Goal: Information Seeking & Learning: Learn about a topic

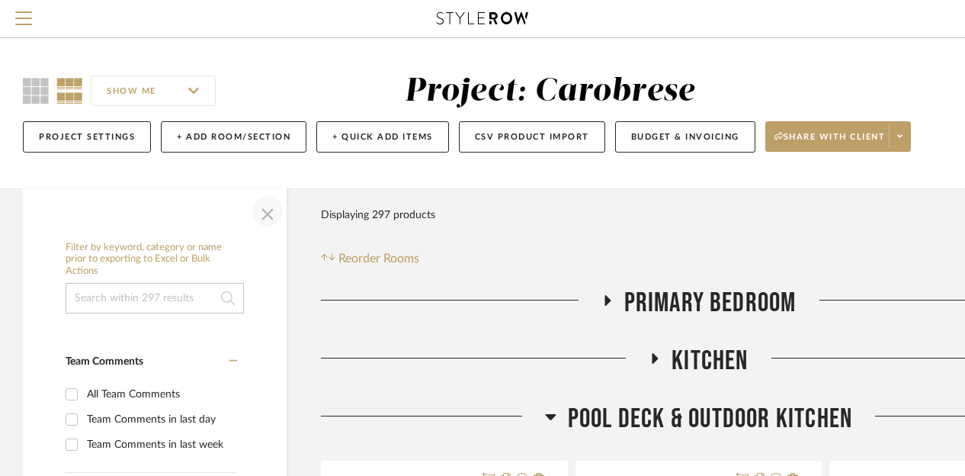
click at [263, 212] on span "button" at bounding box center [267, 211] width 37 height 37
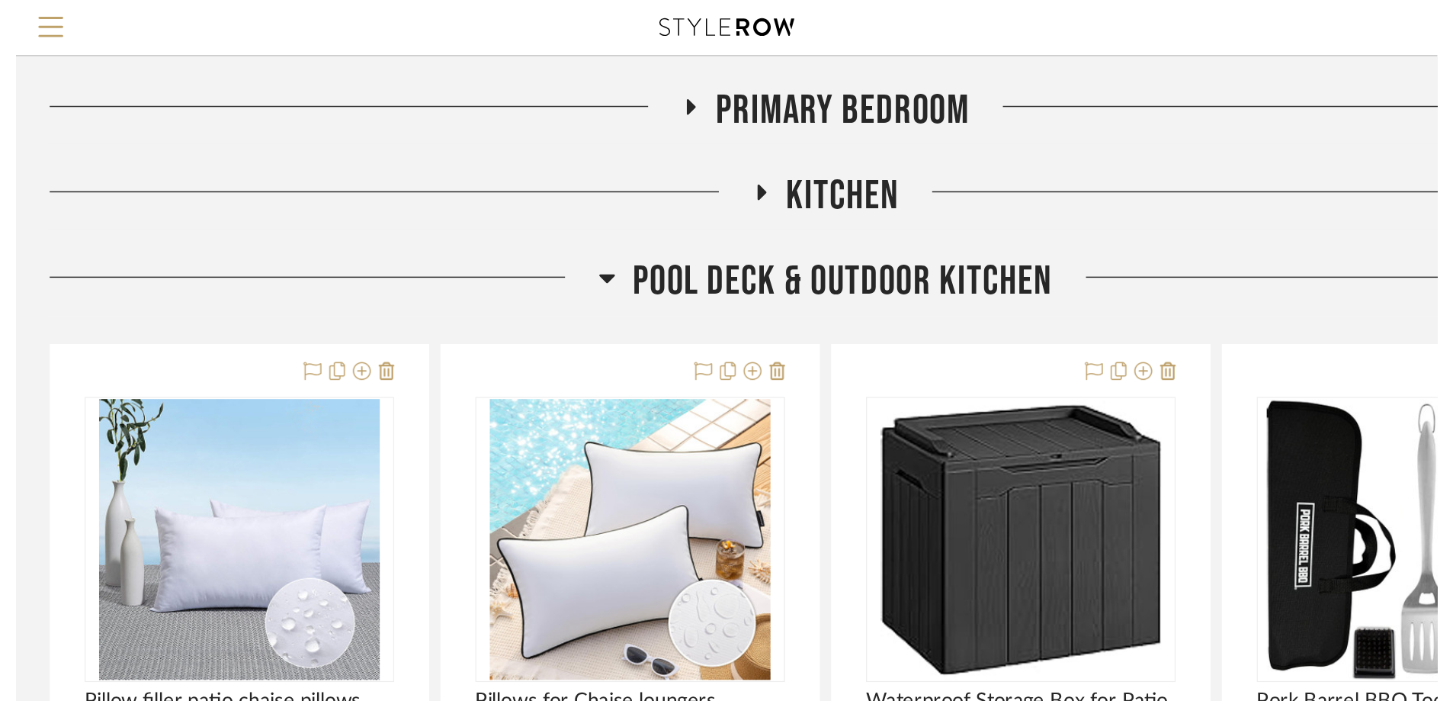
scroll to position [229, 0]
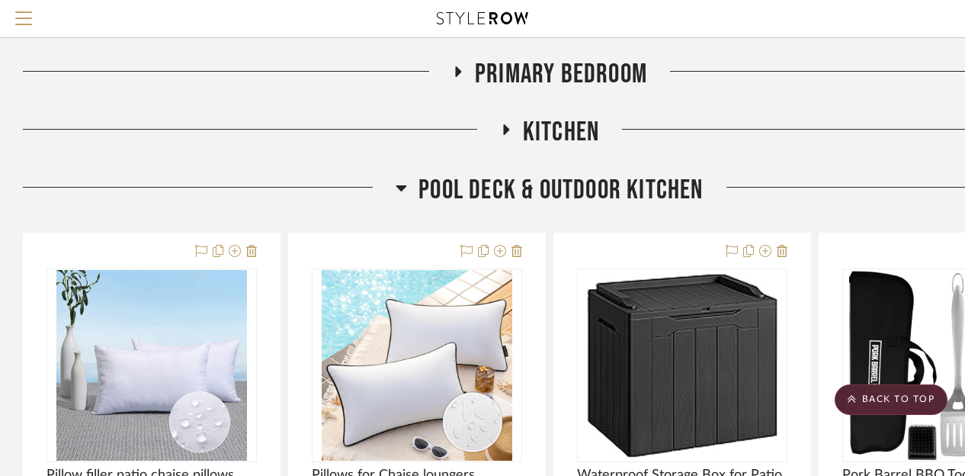
click at [401, 185] on icon at bounding box center [401, 188] width 11 height 6
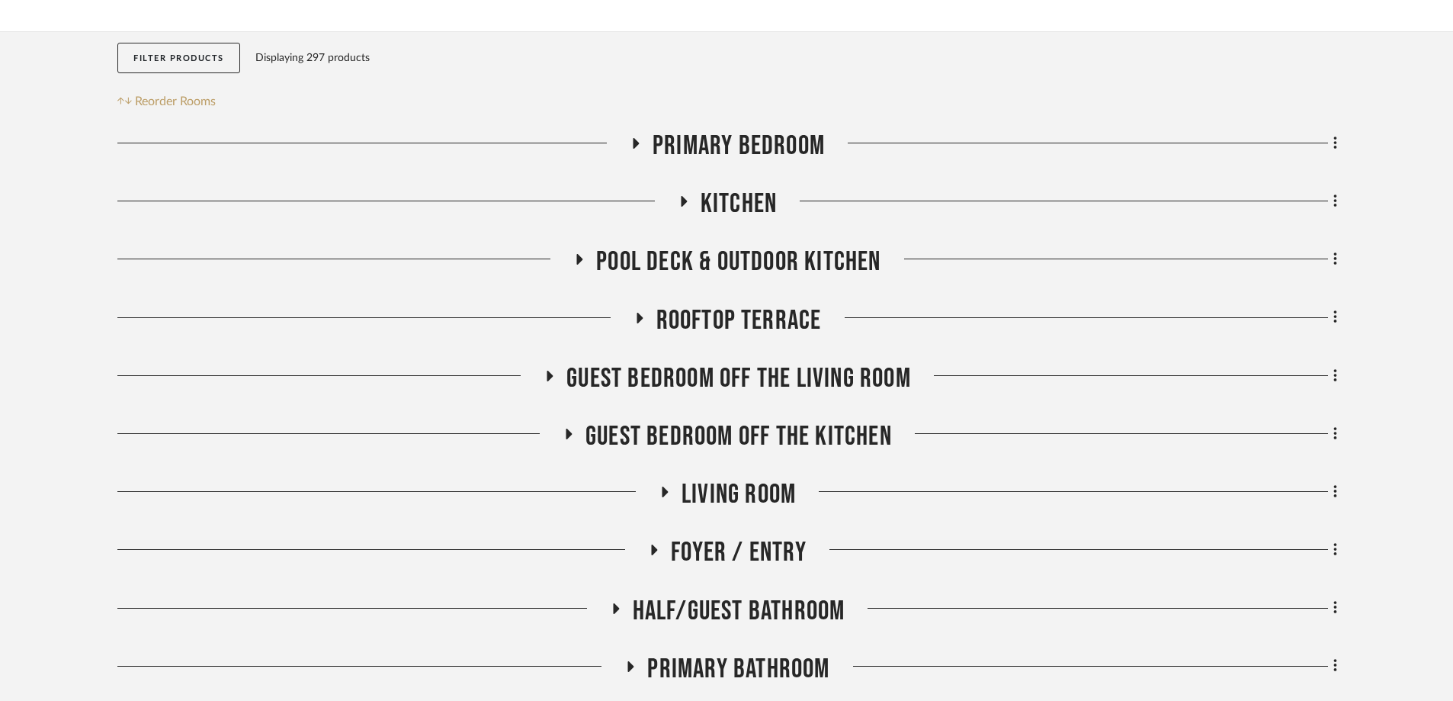
scroll to position [305, 0]
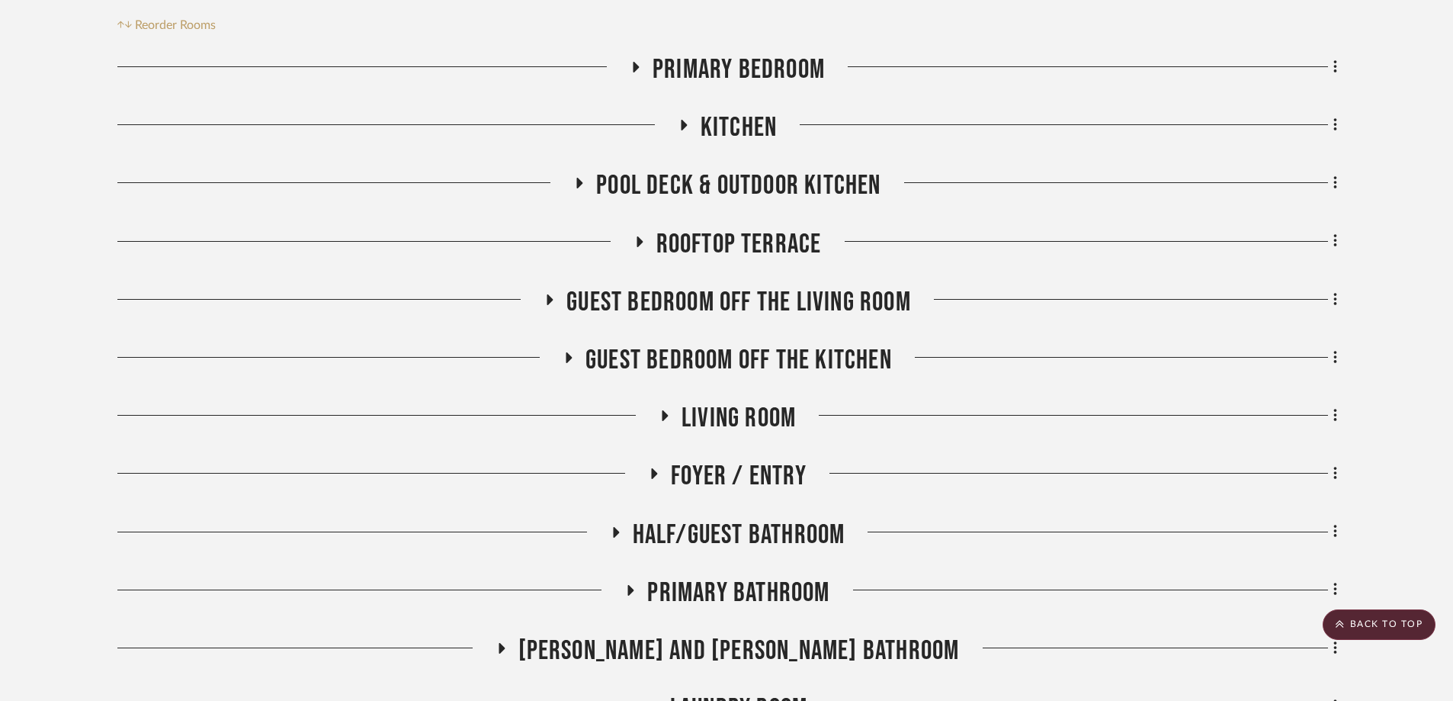
click at [553, 299] on icon at bounding box center [549, 298] width 18 height 11
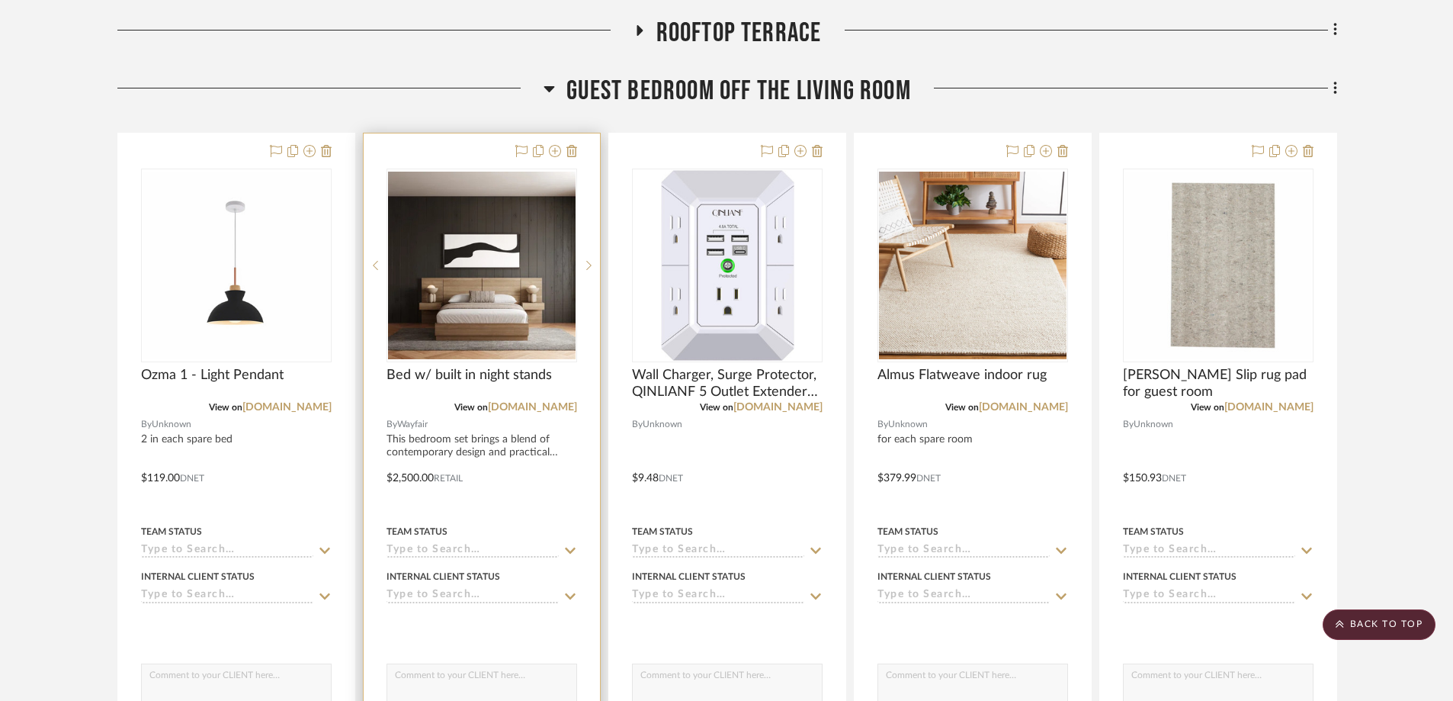
scroll to position [534, 0]
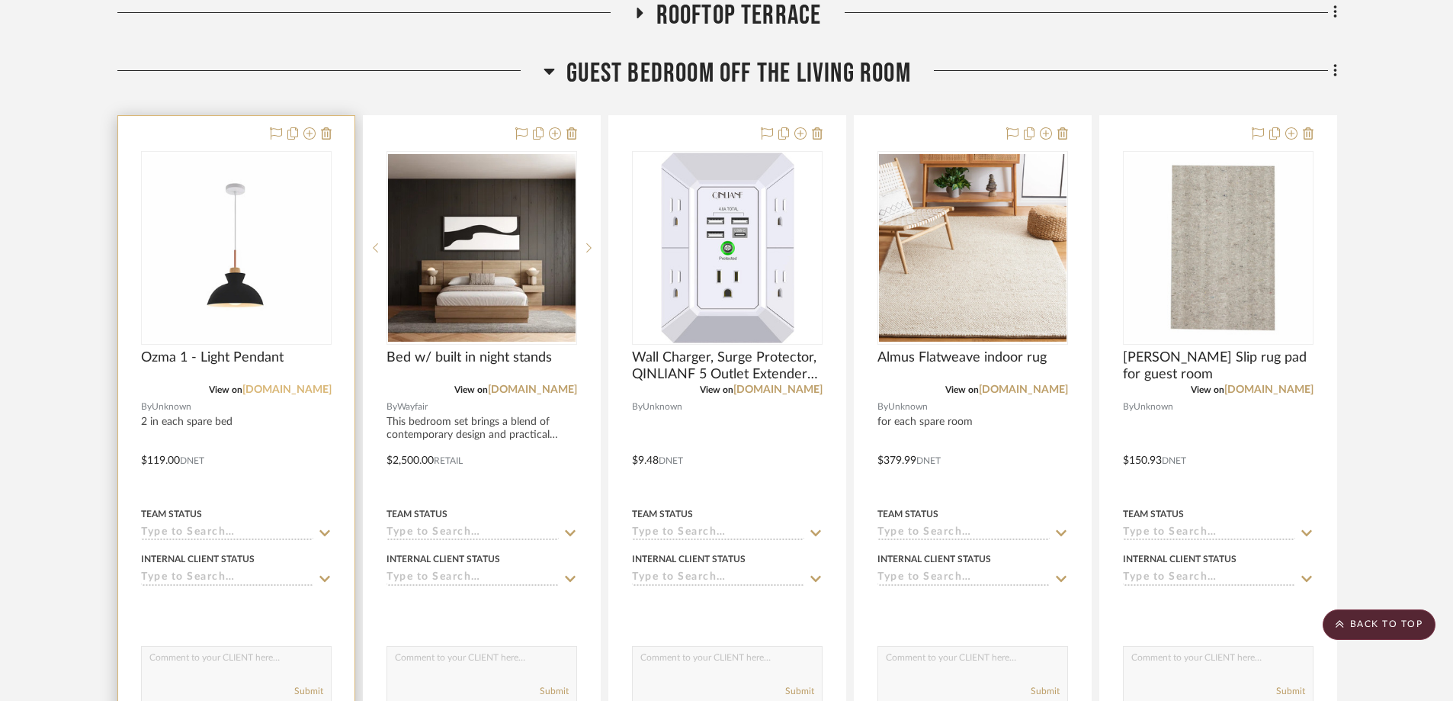
click at [293, 391] on link "[DOMAIN_NAME]" at bounding box center [286, 389] width 89 height 11
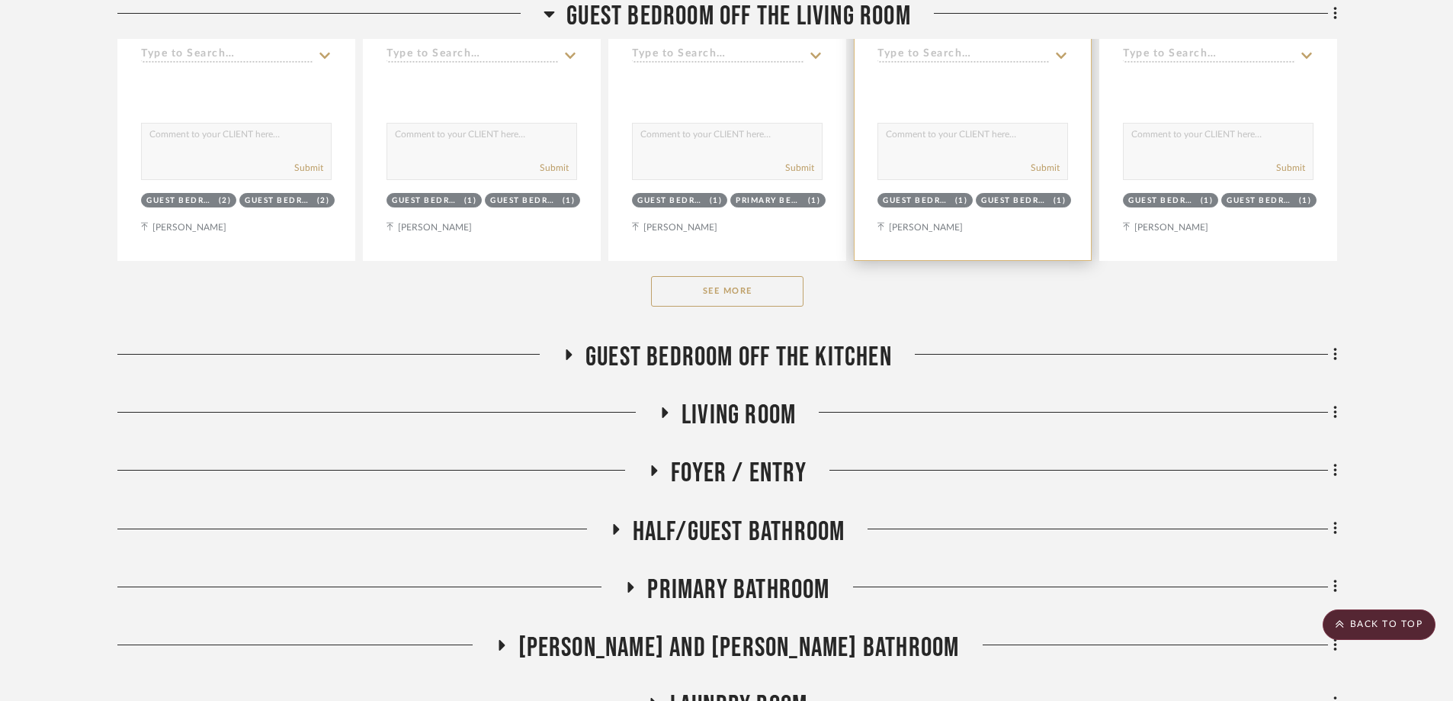
scroll to position [1067, 0]
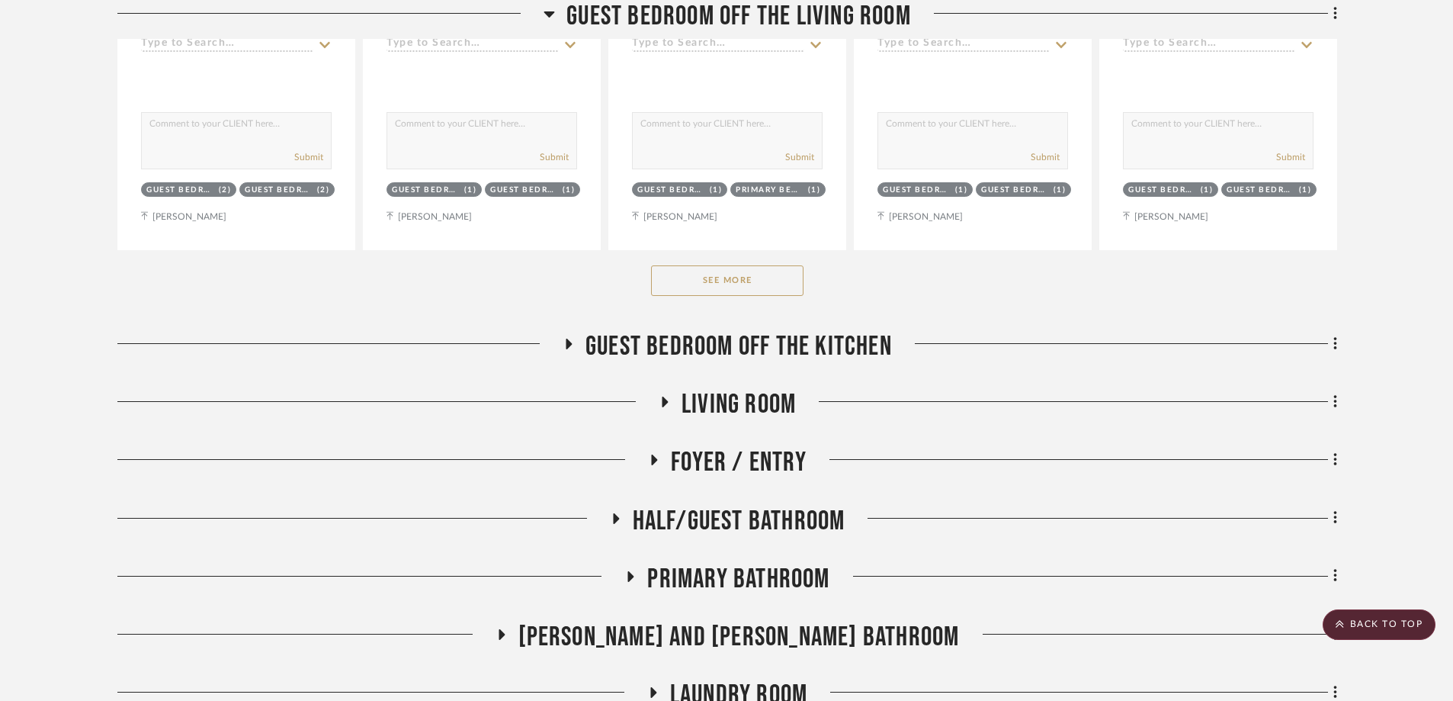
click at [758, 290] on button "See More" at bounding box center [727, 280] width 152 height 30
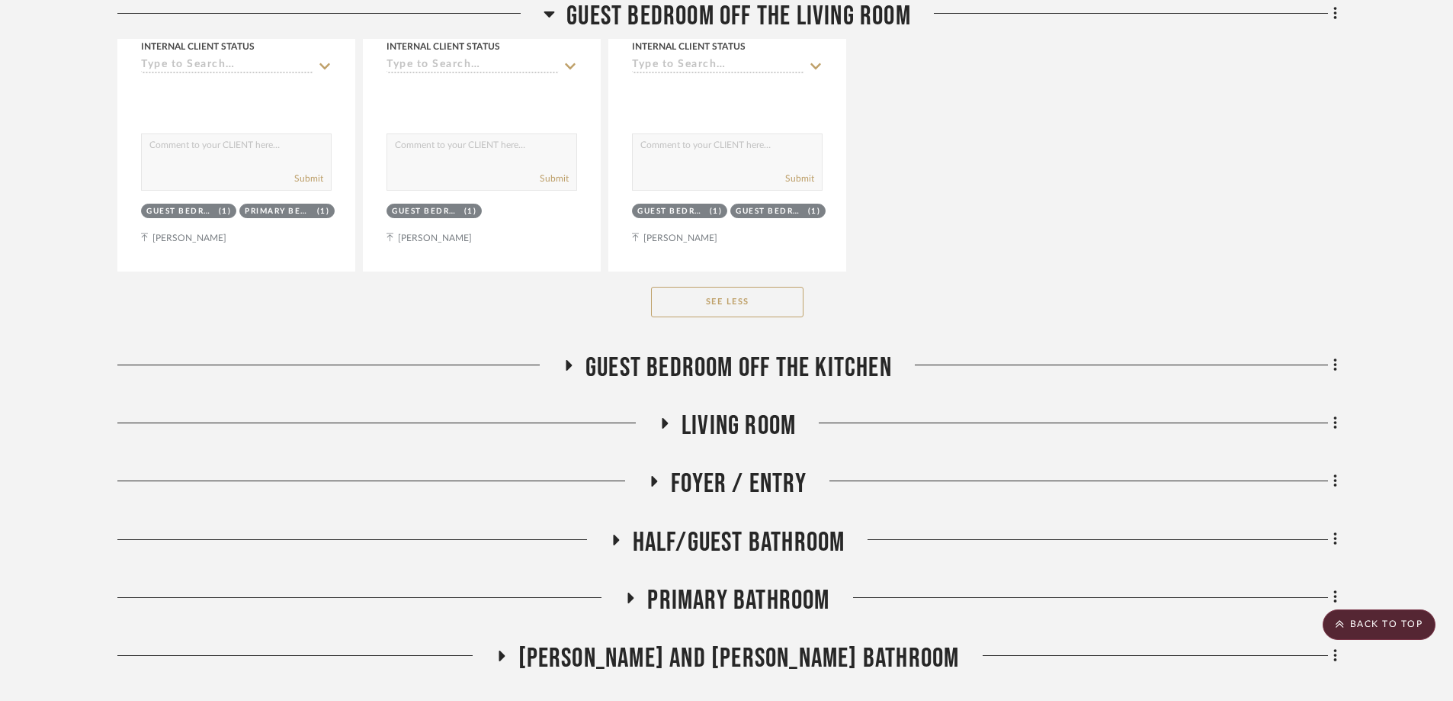
scroll to position [5108, 0]
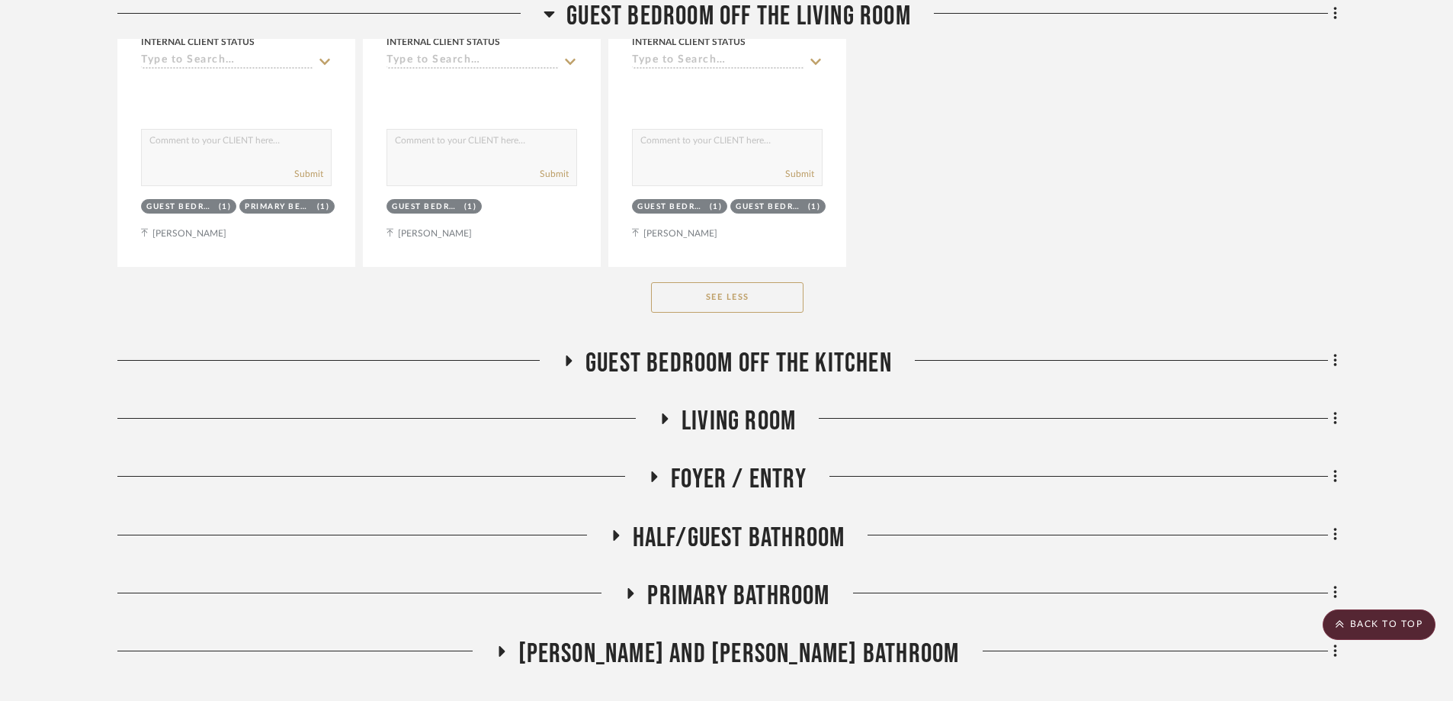
click at [568, 358] on icon at bounding box center [569, 360] width 6 height 11
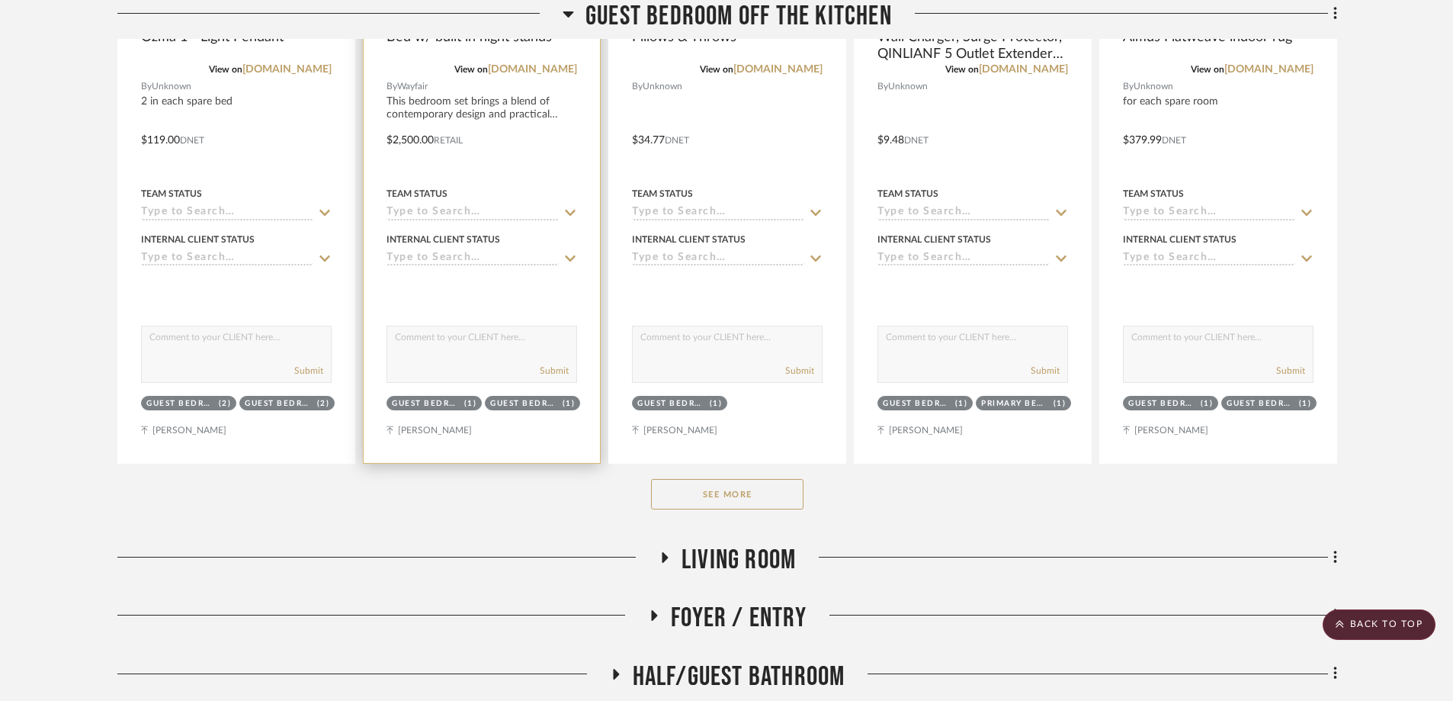
scroll to position [6022, 0]
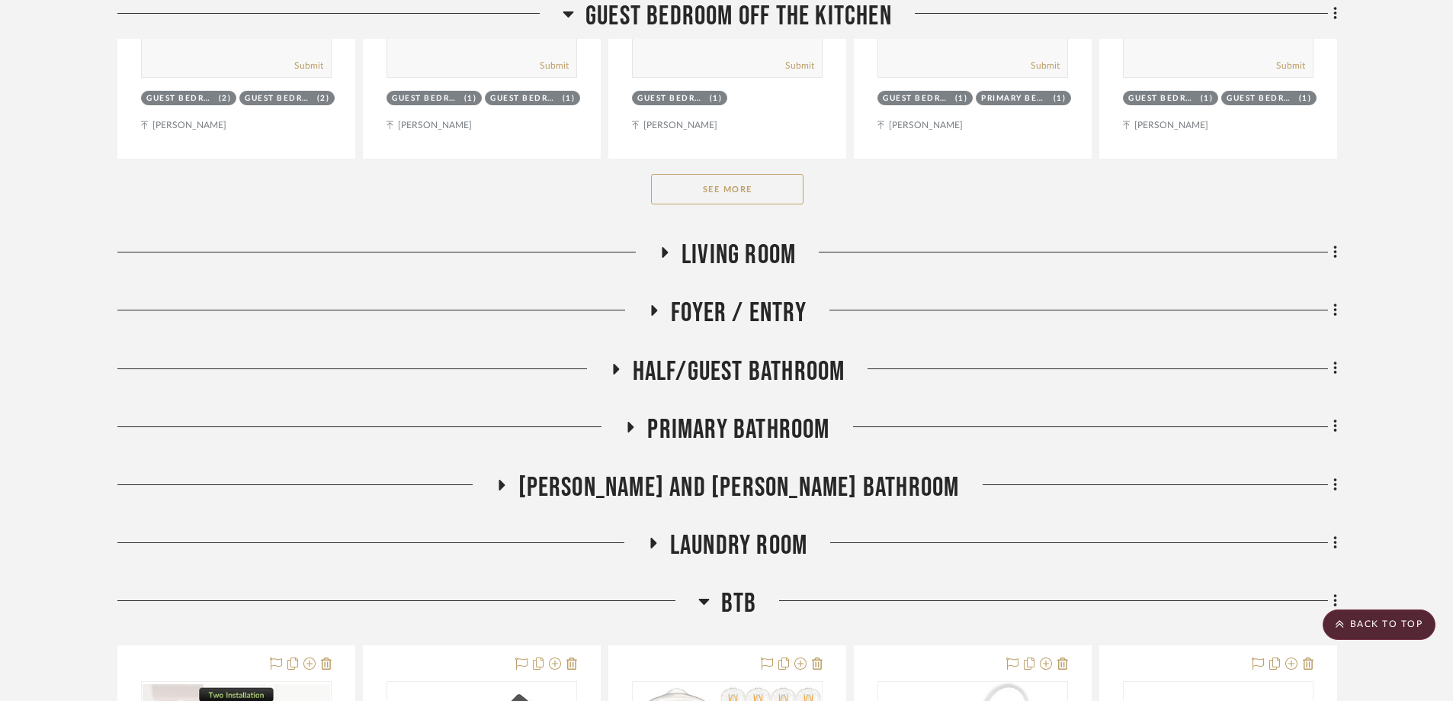
click at [723, 188] on button "See More" at bounding box center [727, 189] width 152 height 30
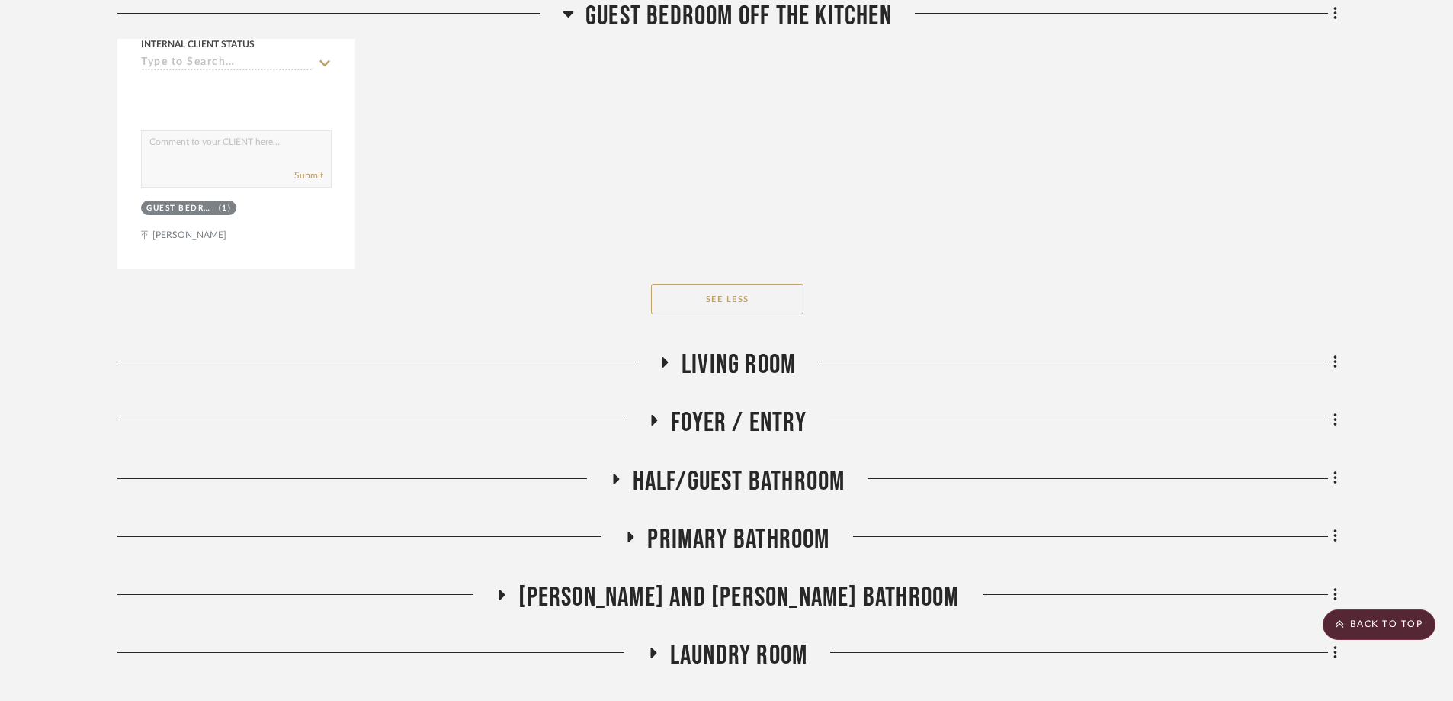
scroll to position [10672, 0]
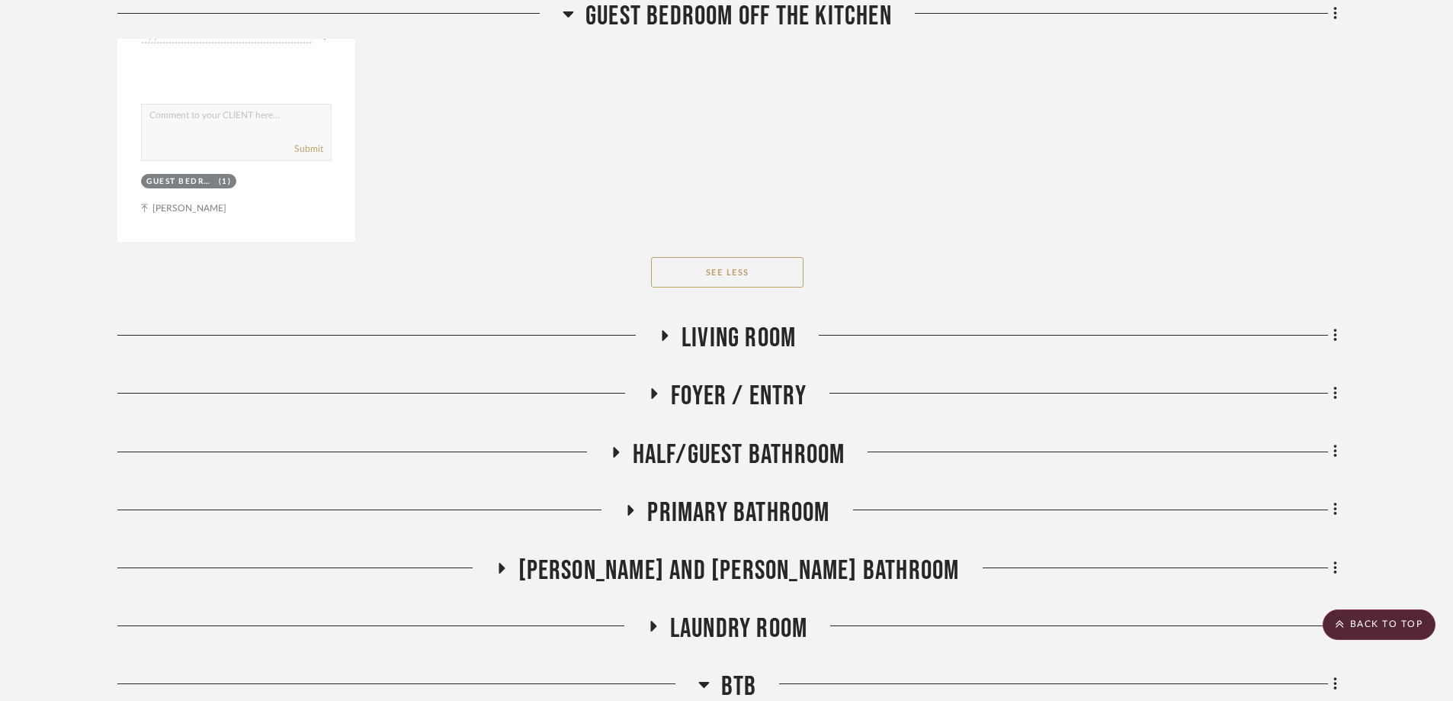
click at [661, 336] on icon at bounding box center [664, 335] width 18 height 11
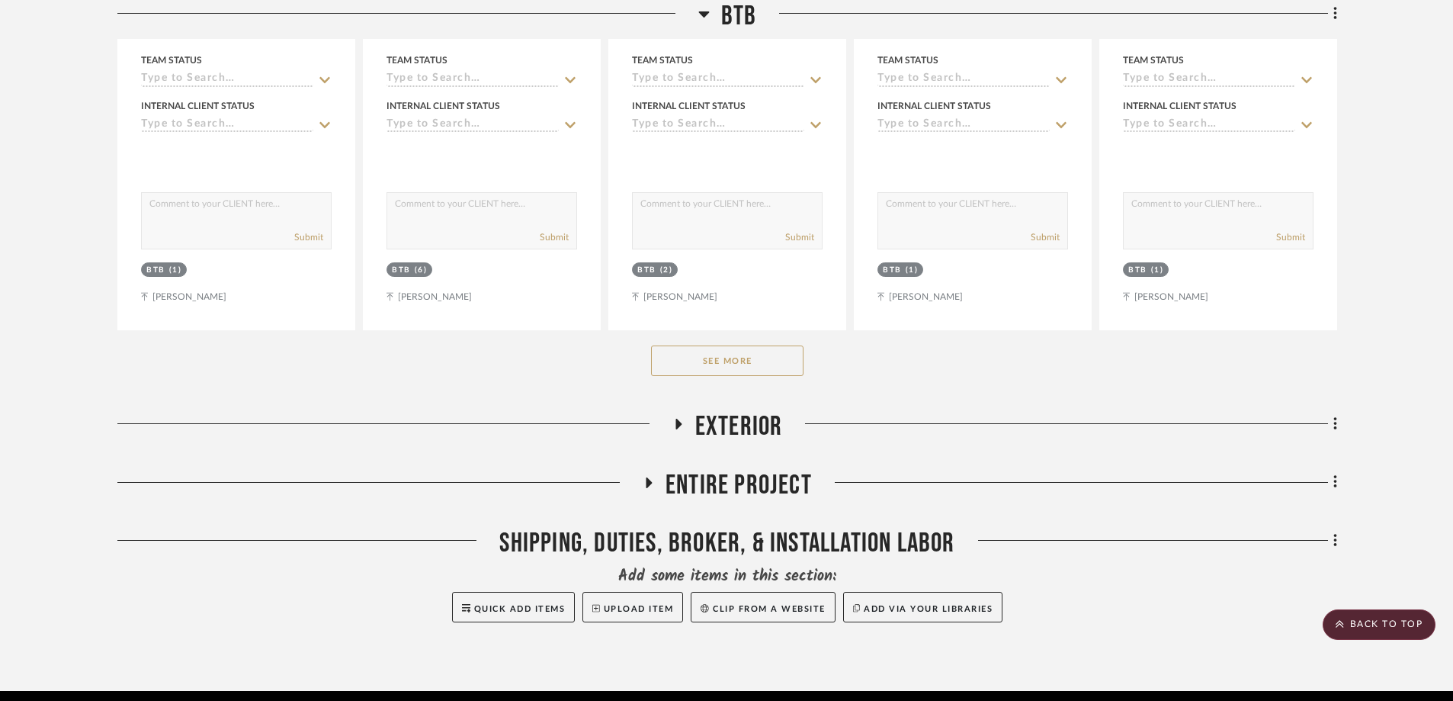
scroll to position [12502, 0]
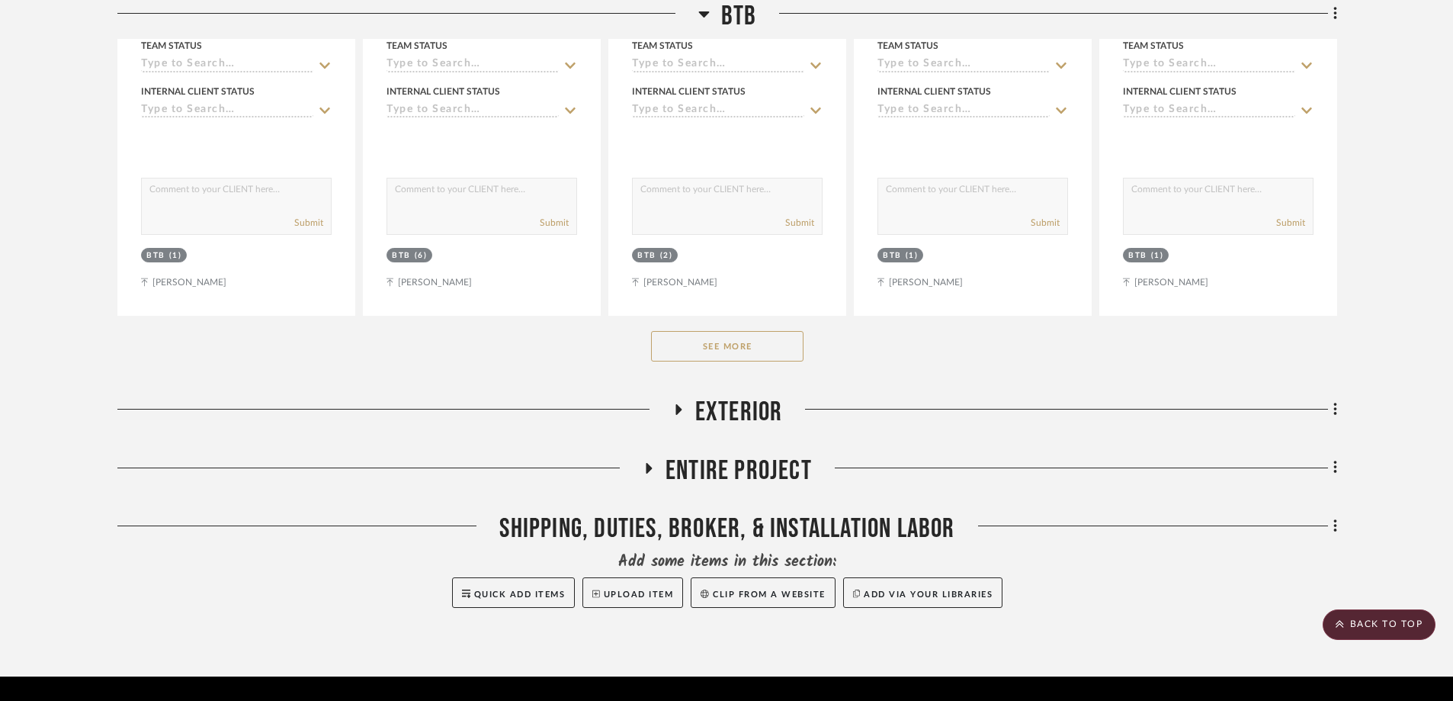
click at [717, 345] on button "See More" at bounding box center [727, 346] width 152 height 30
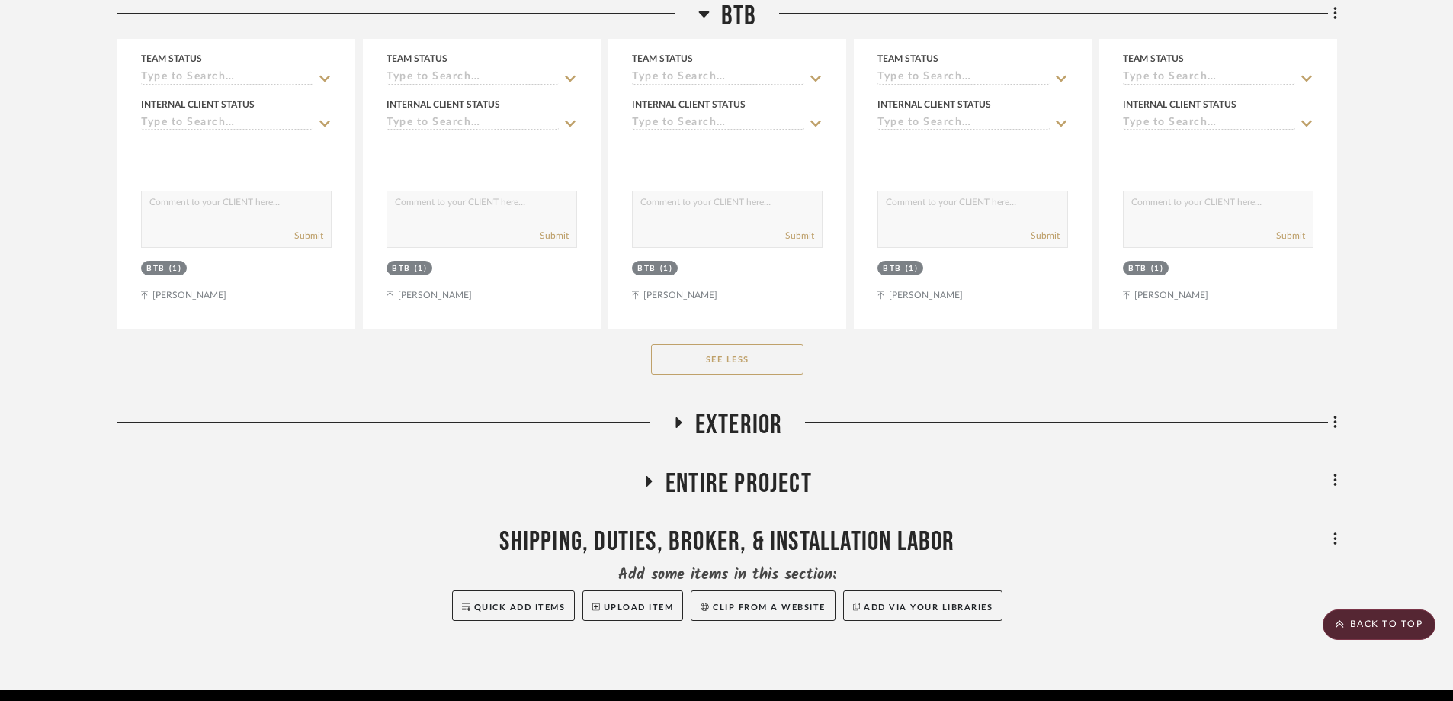
scroll to position [13188, 0]
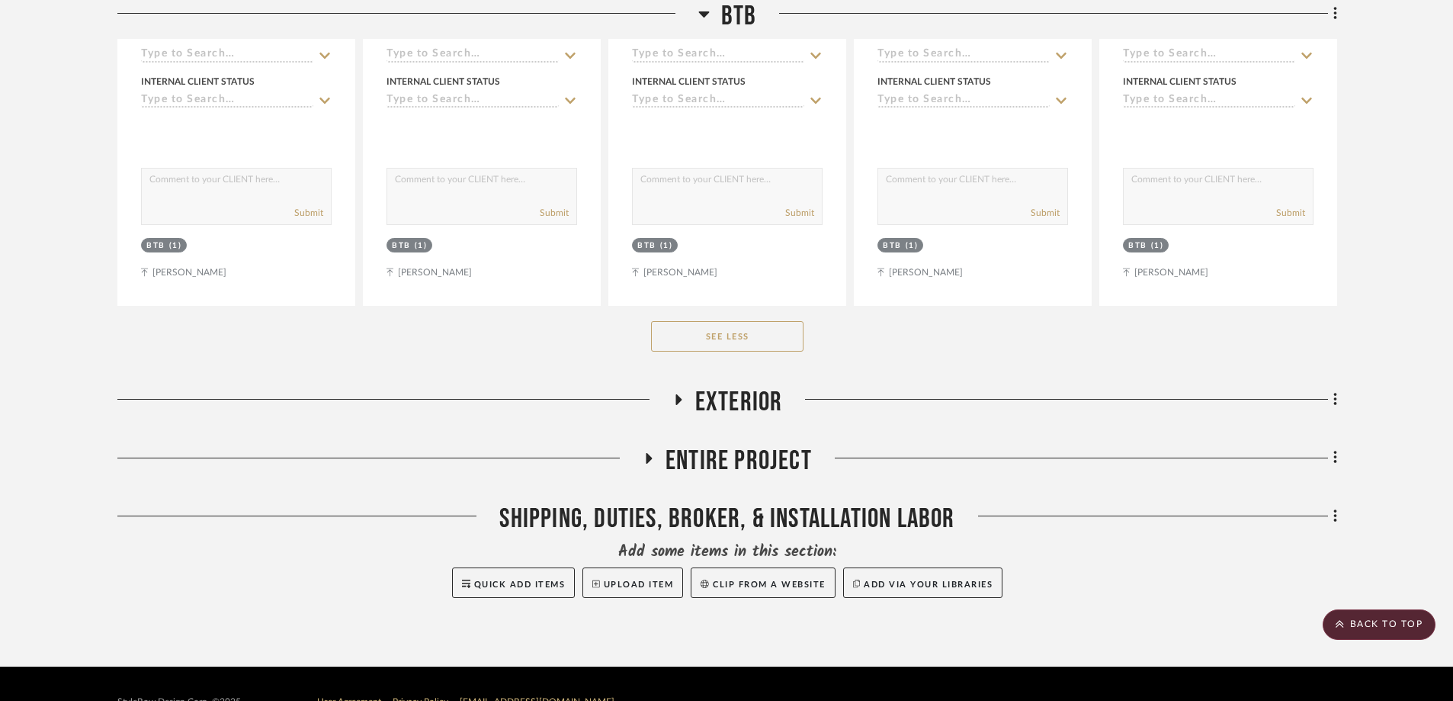
click at [648, 455] on icon at bounding box center [649, 458] width 6 height 11
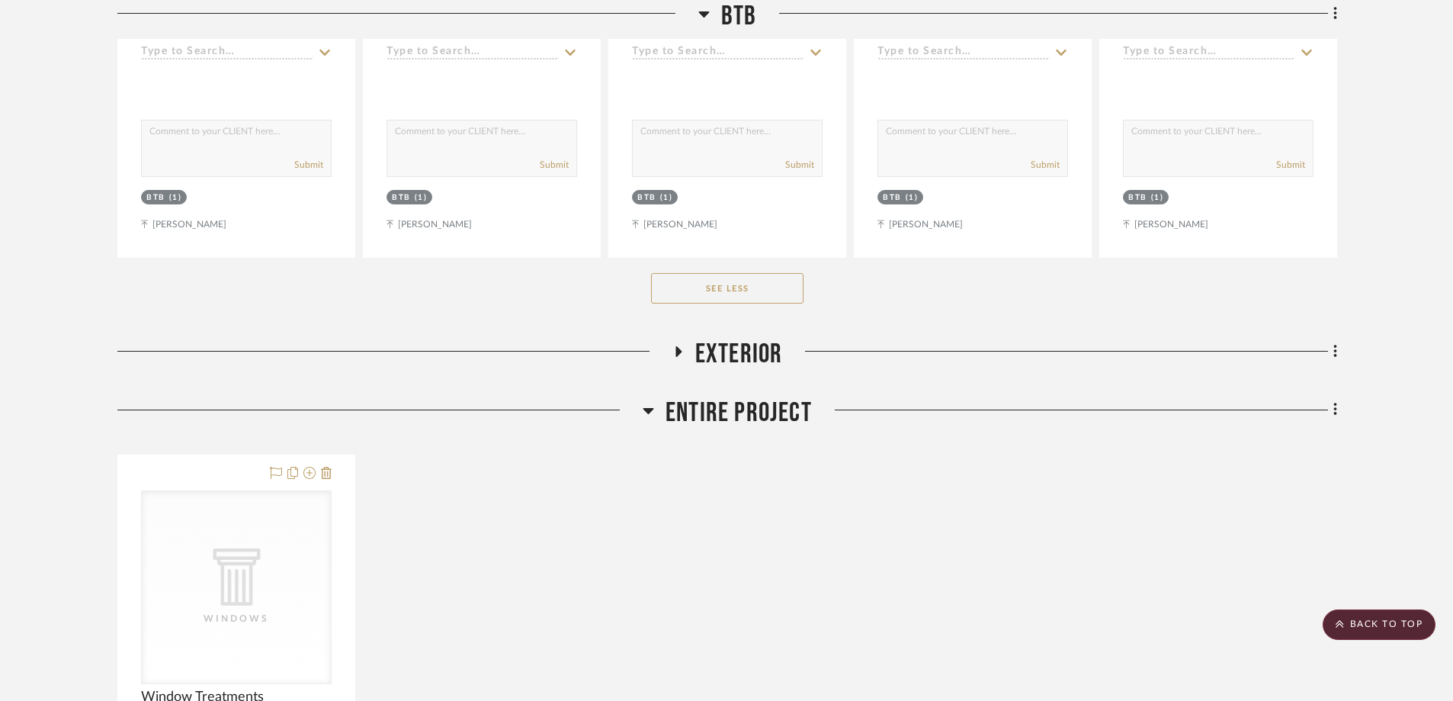
scroll to position [13073, 0]
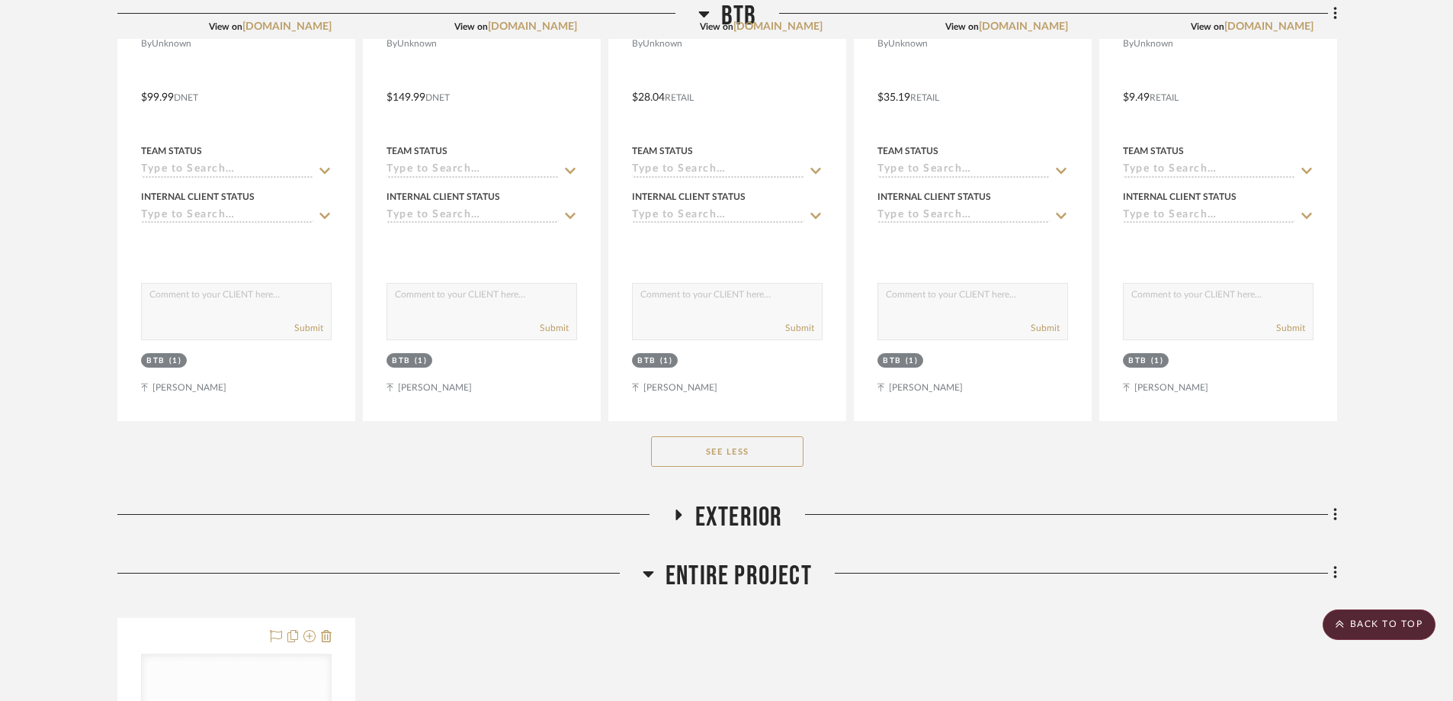
click at [678, 486] on icon at bounding box center [678, 514] width 6 height 11
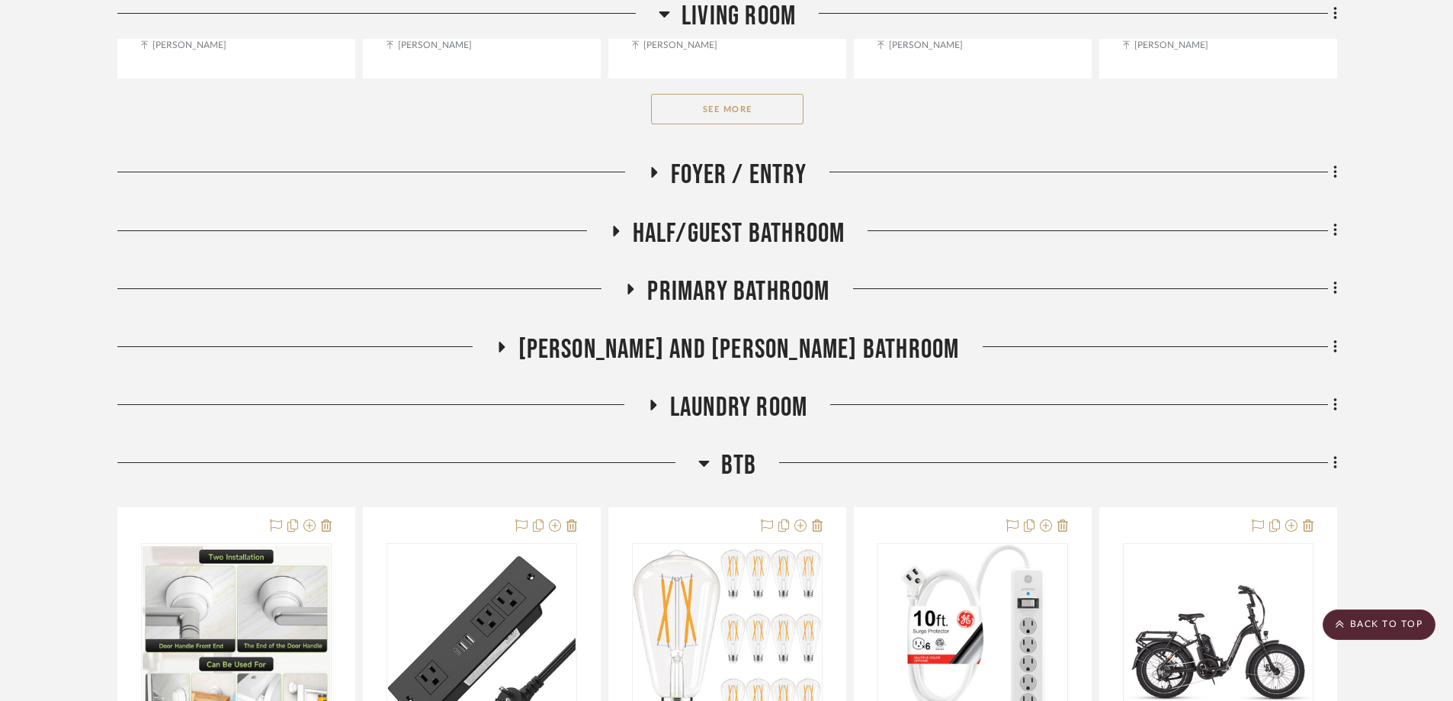
scroll to position [11625, 0]
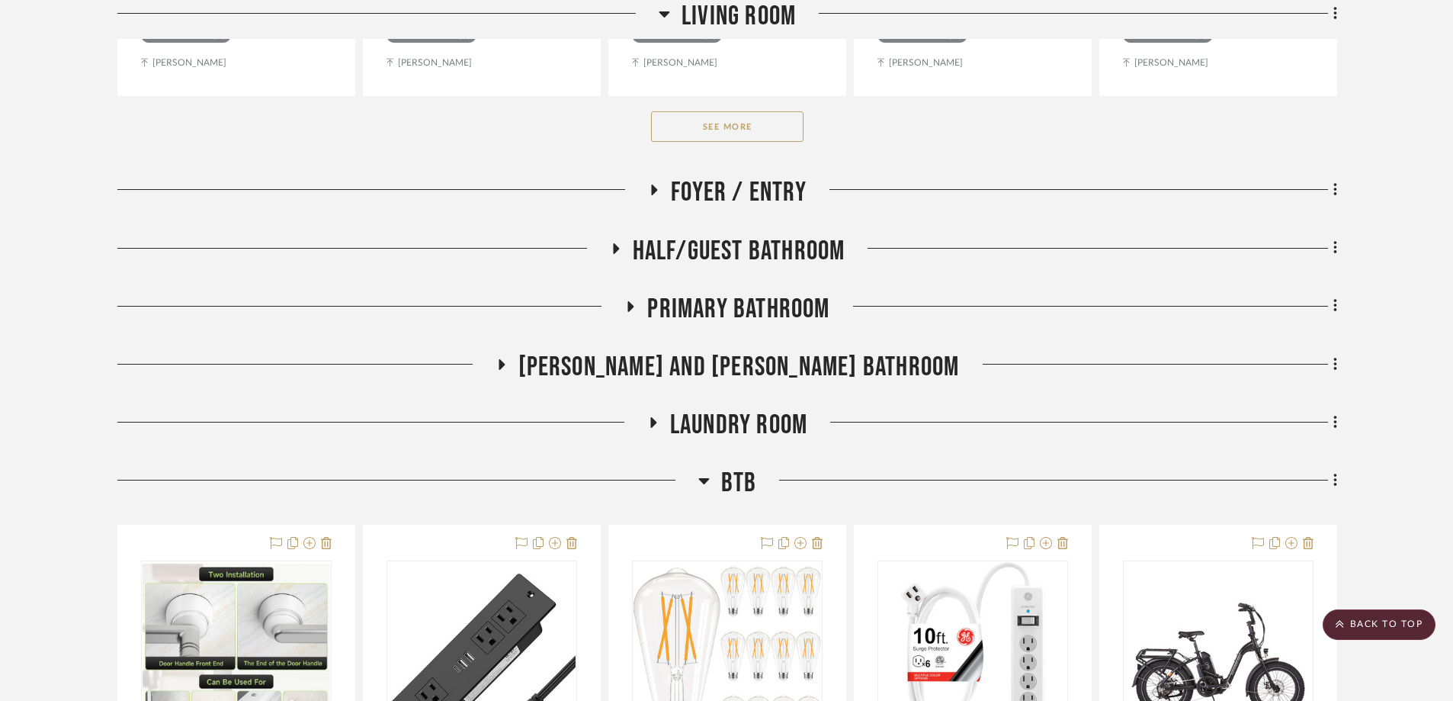
click at [505, 361] on icon at bounding box center [502, 364] width 6 height 11
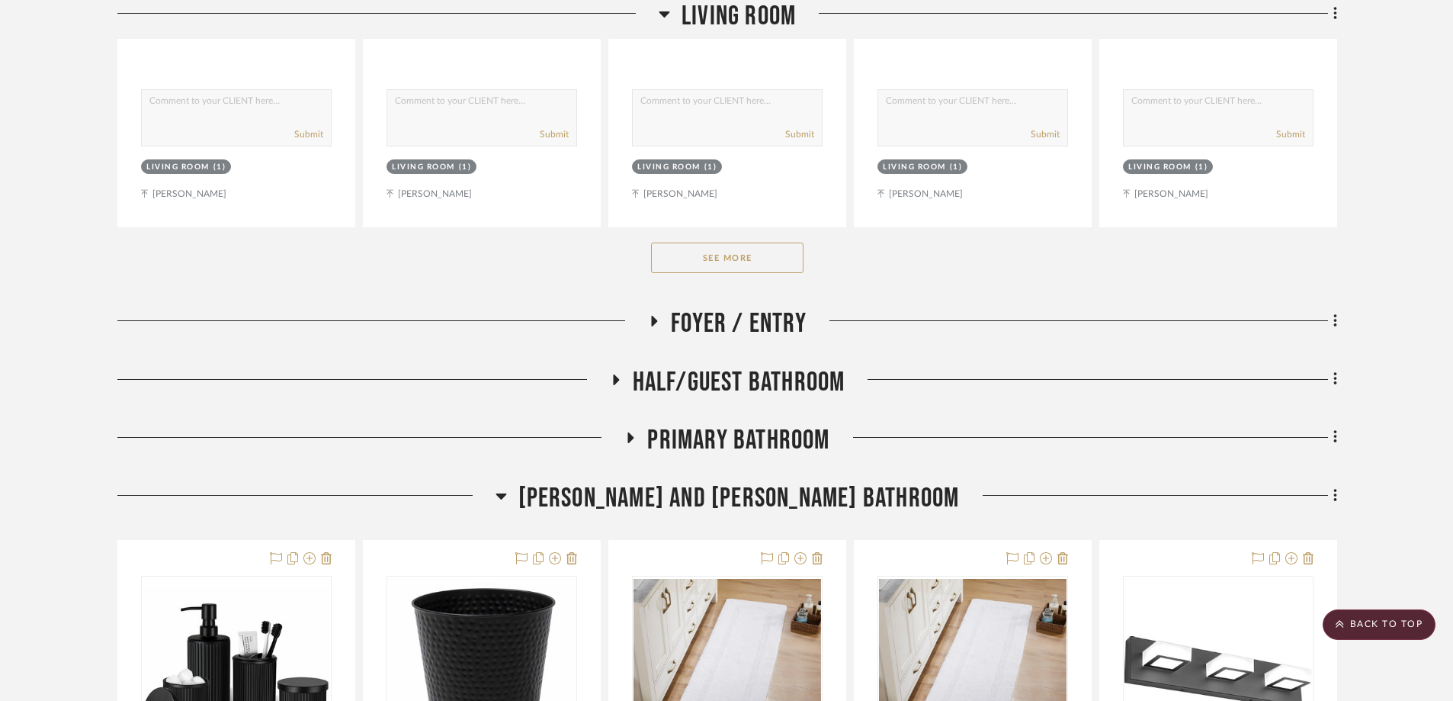
scroll to position [11548, 0]
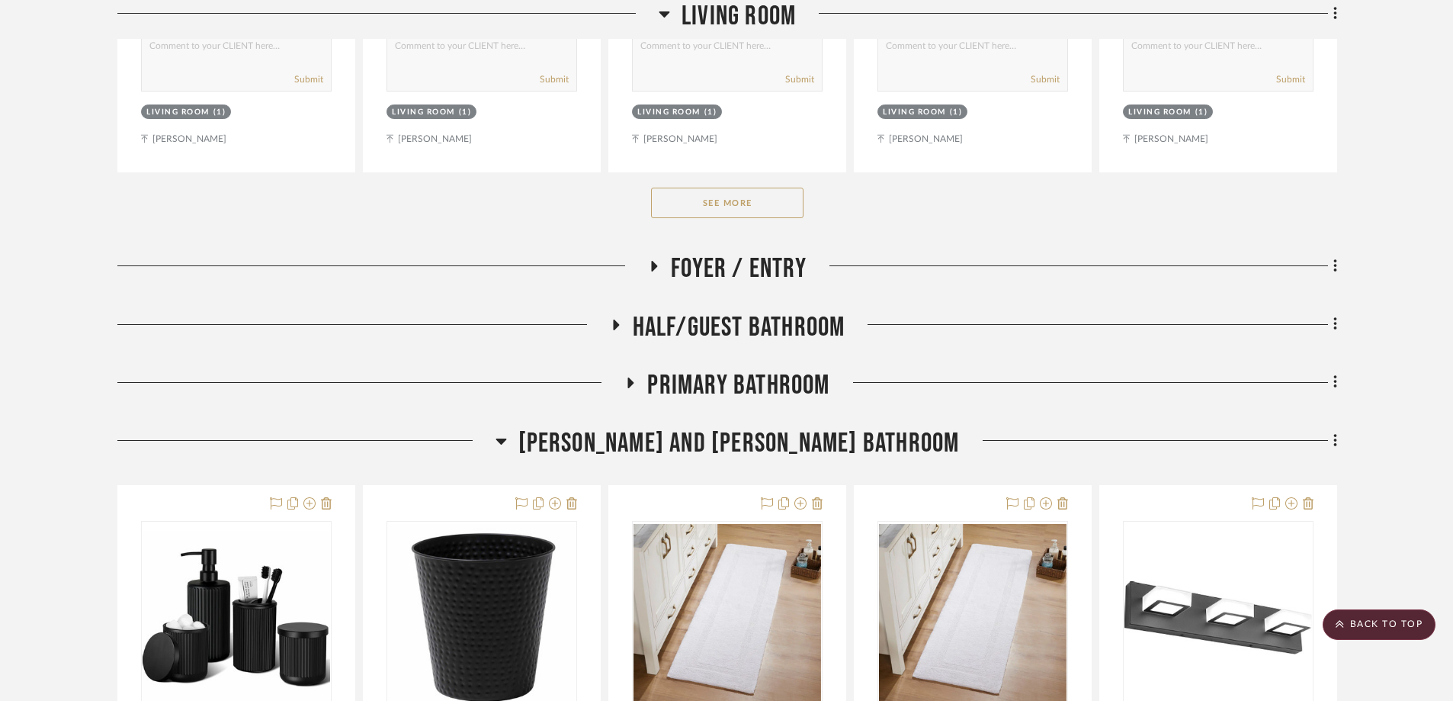
click at [631, 382] on icon at bounding box center [631, 382] width 6 height 11
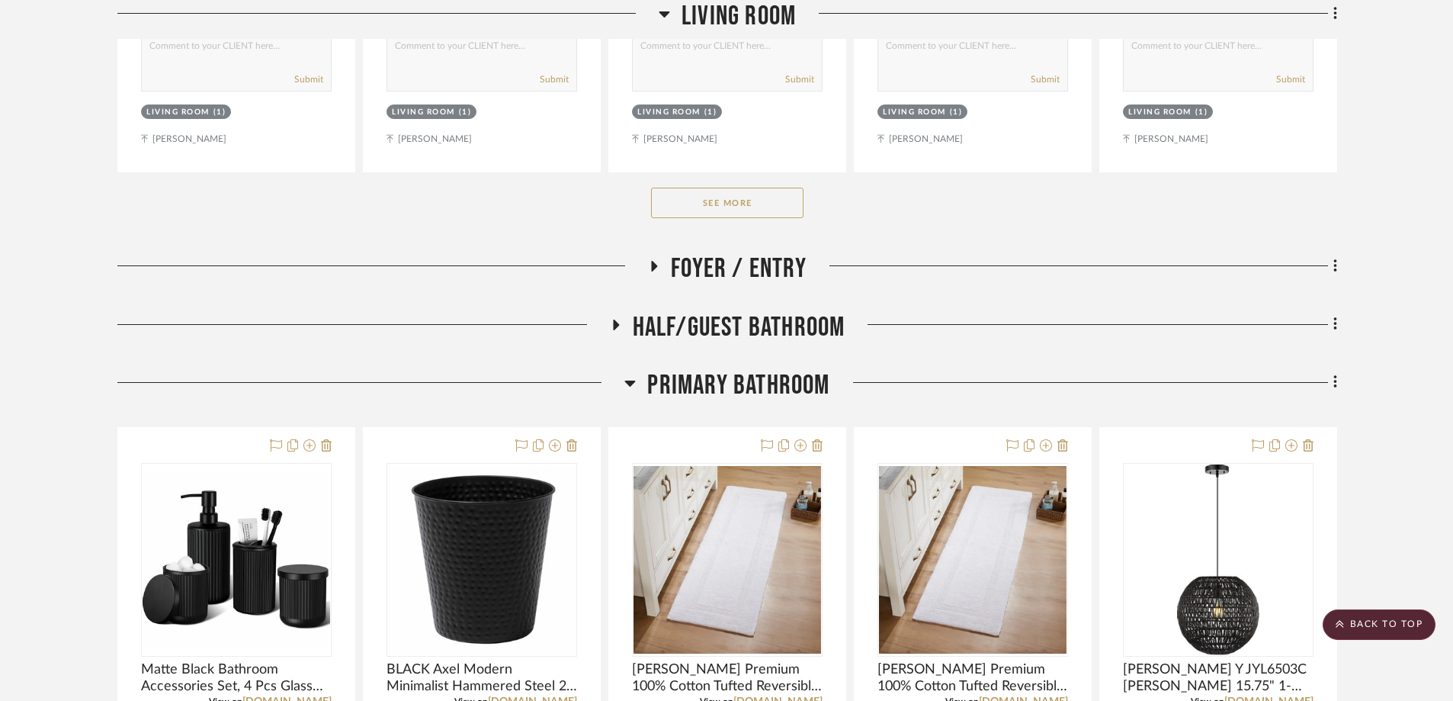
click at [630, 382] on icon at bounding box center [630, 383] width 11 height 6
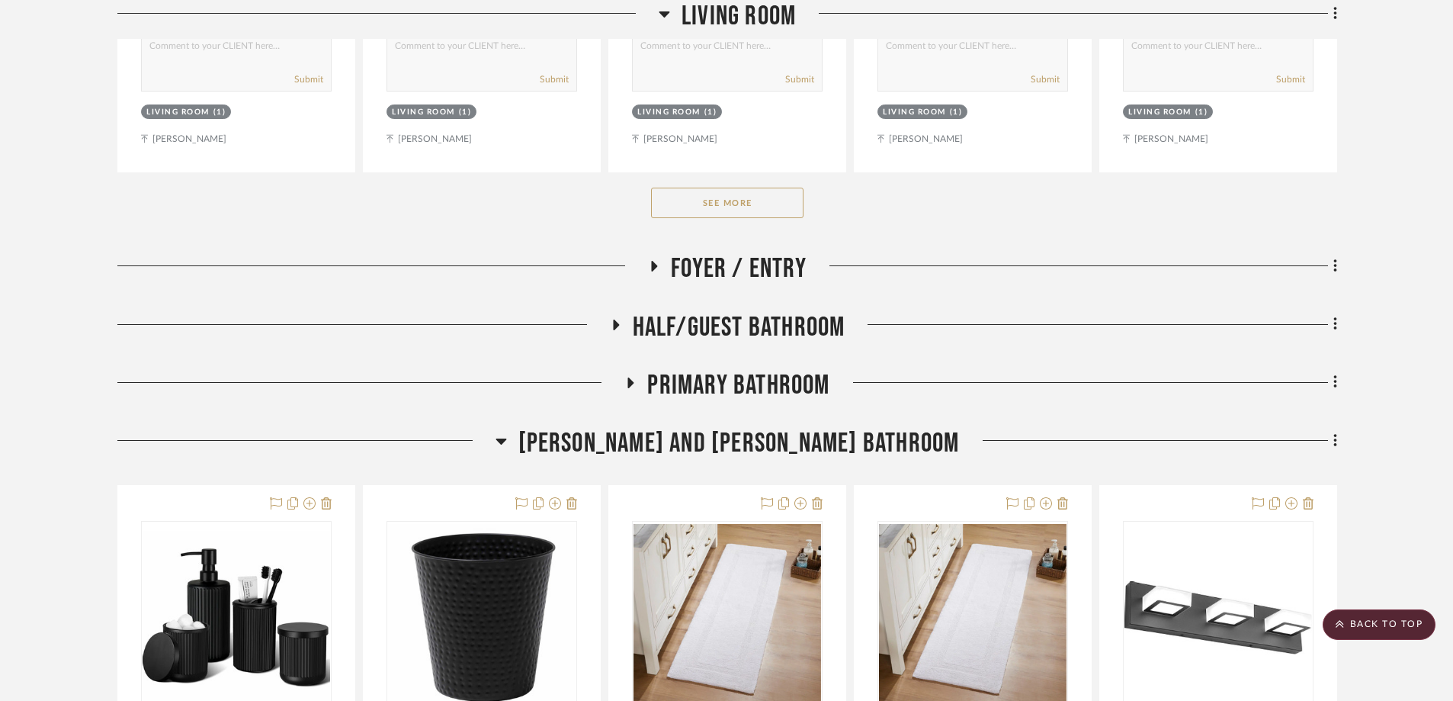
click at [630, 382] on icon at bounding box center [631, 382] width 6 height 11
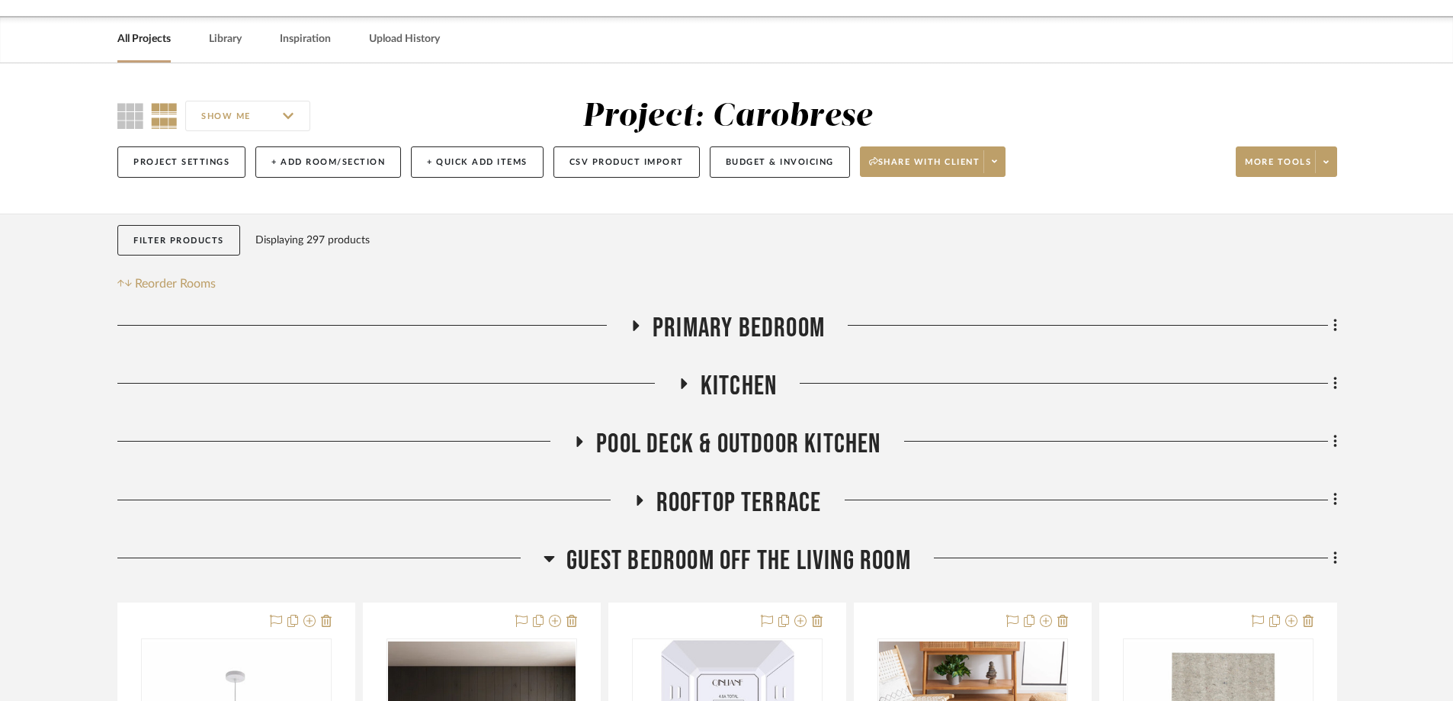
scroll to position [152, 0]
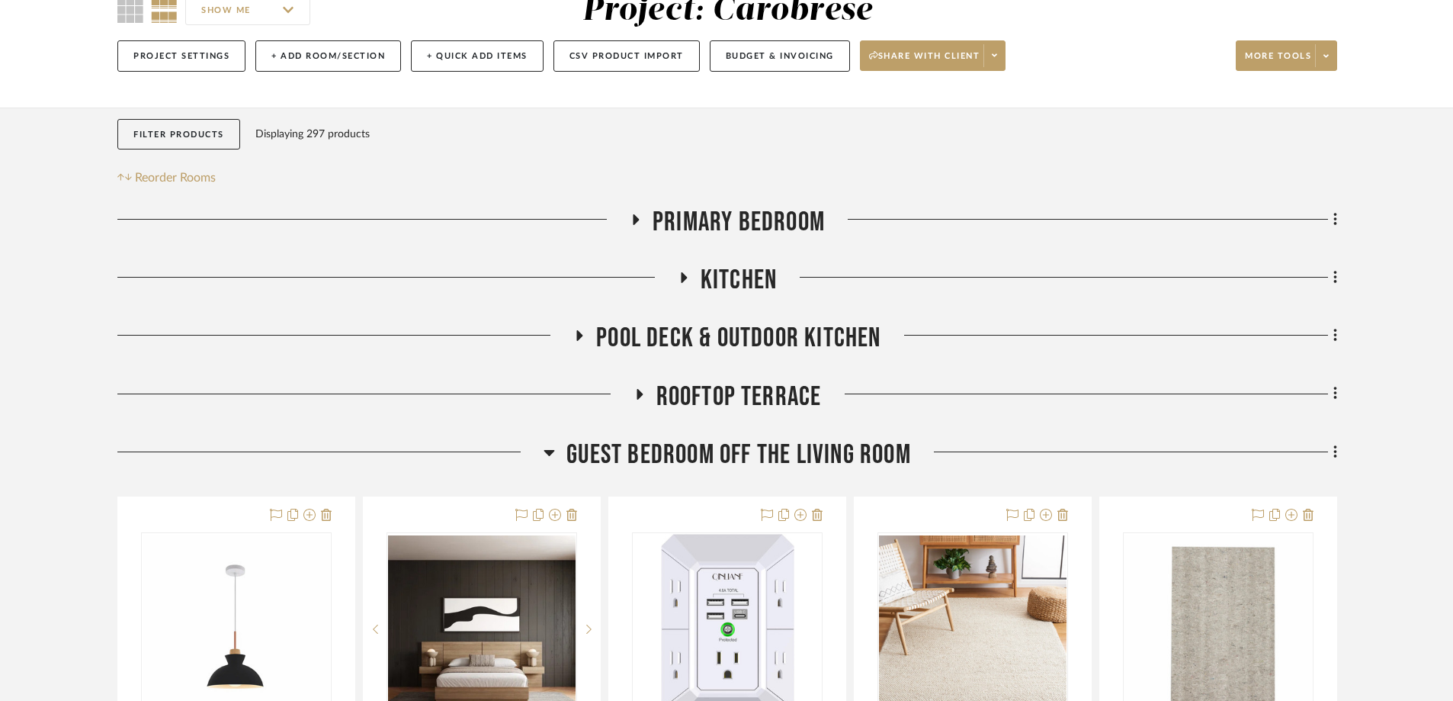
click at [553, 449] on icon at bounding box center [549, 452] width 11 height 18
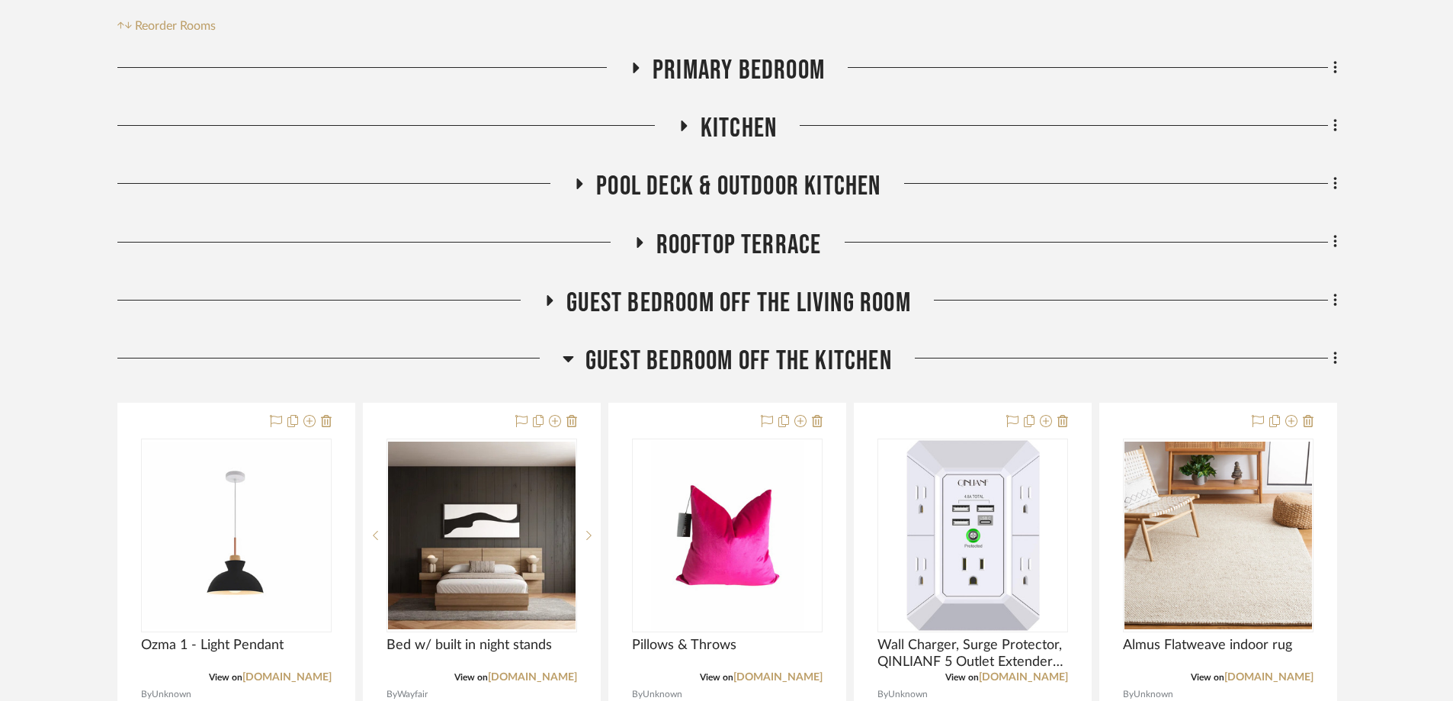
scroll to position [305, 0]
click at [568, 361] on icon at bounding box center [568, 357] width 11 height 18
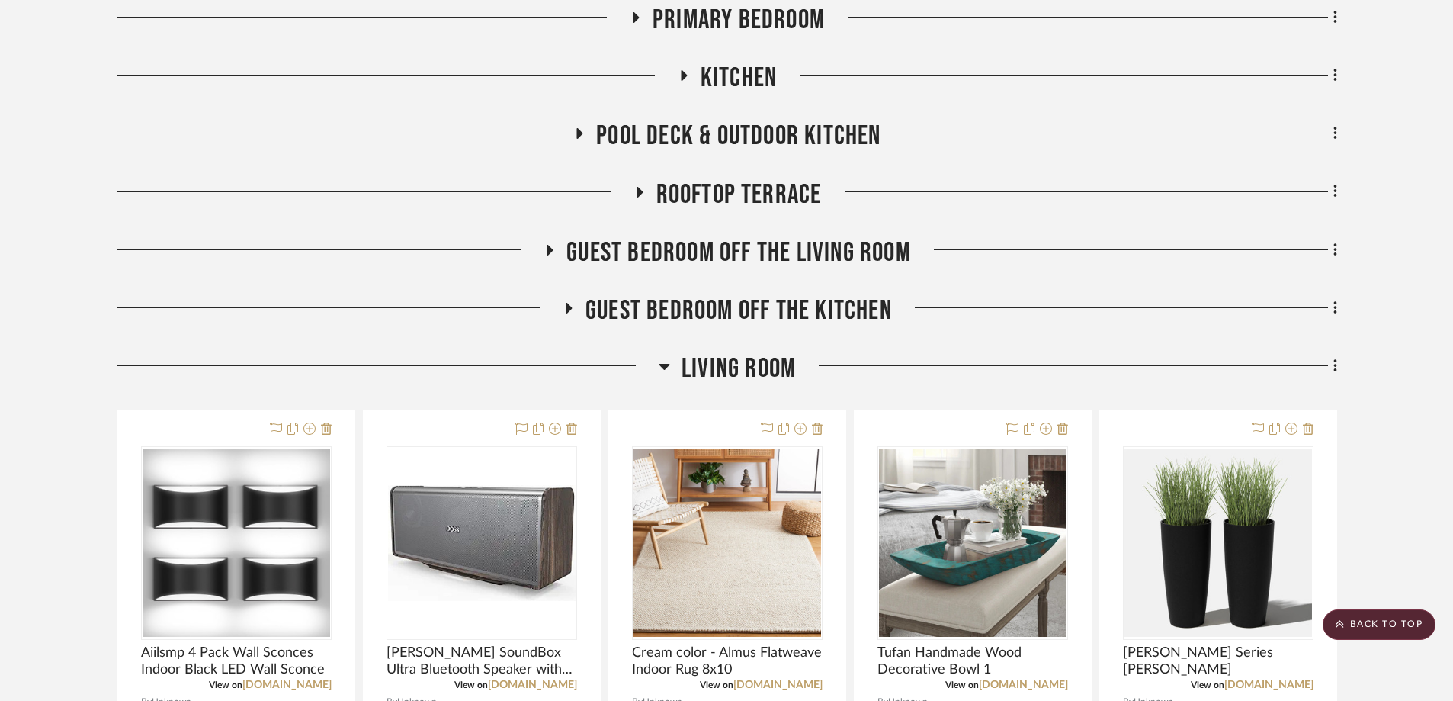
scroll to position [381, 0]
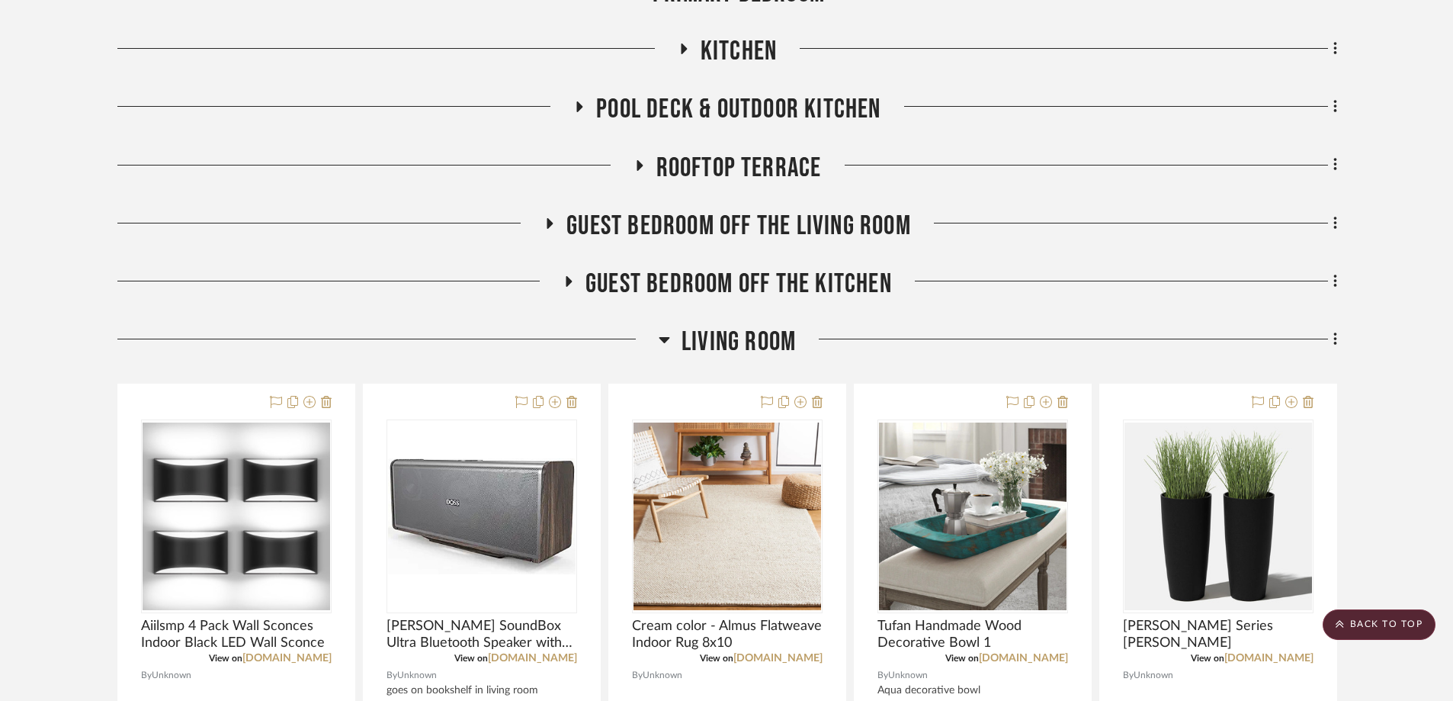
click at [661, 341] on icon at bounding box center [664, 339] width 11 height 18
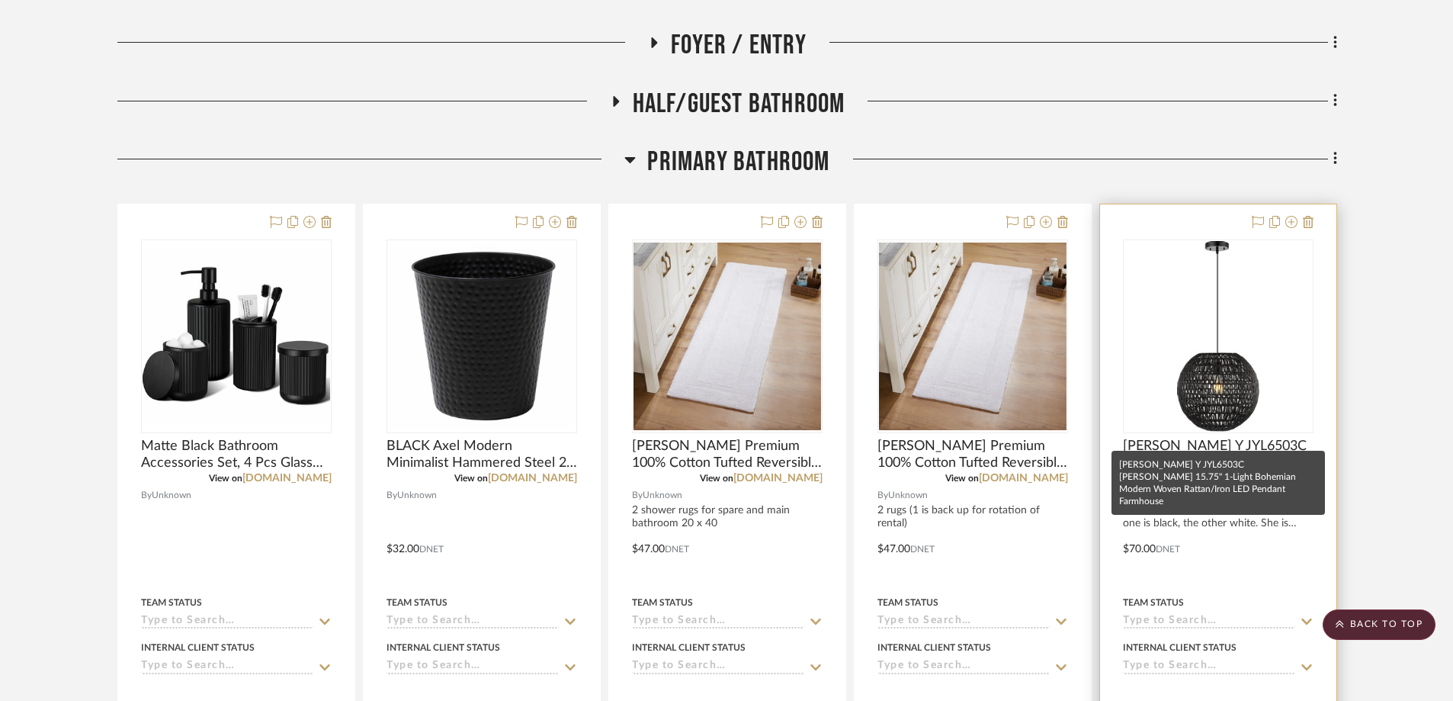
scroll to position [762, 0]
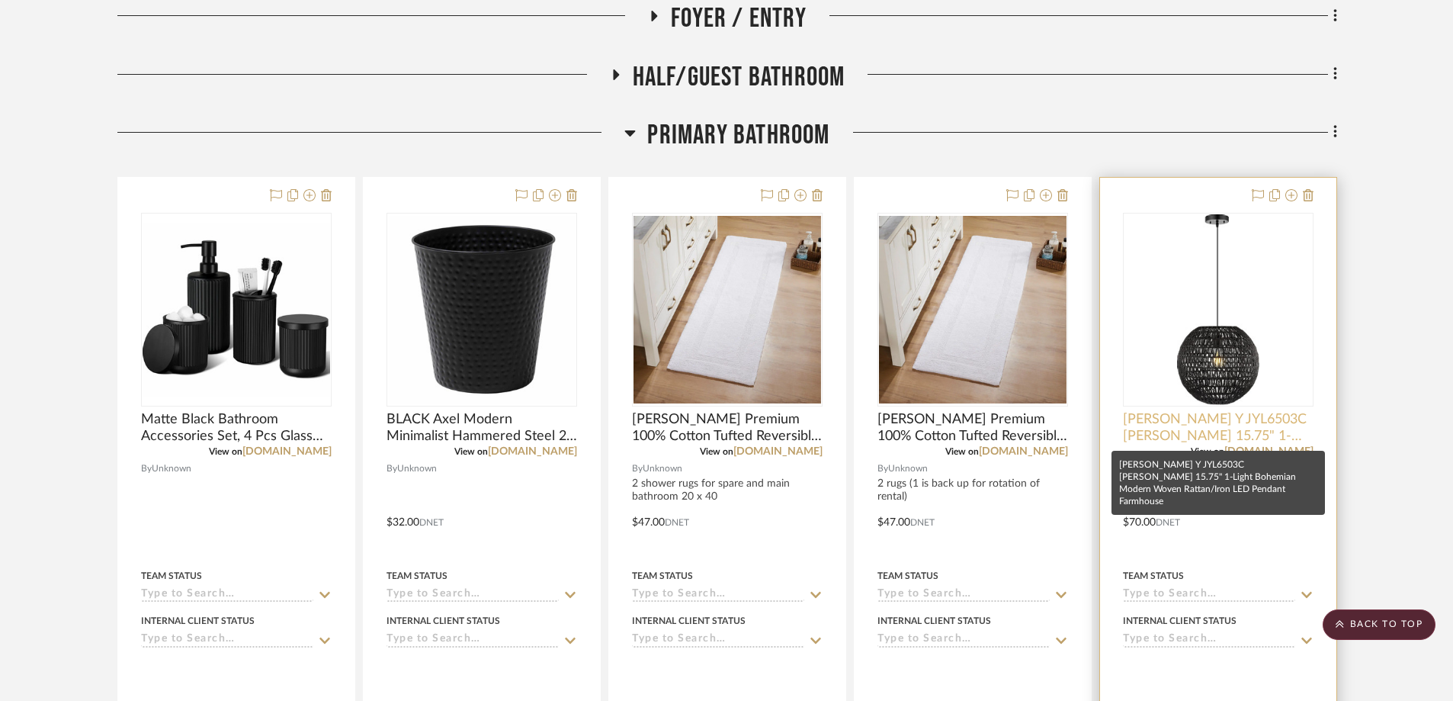
click at [975, 422] on span "[PERSON_NAME] Y JYL6503C [PERSON_NAME] 15.75" 1-Light Bohemian Modern Woven Rat…" at bounding box center [1218, 428] width 191 height 34
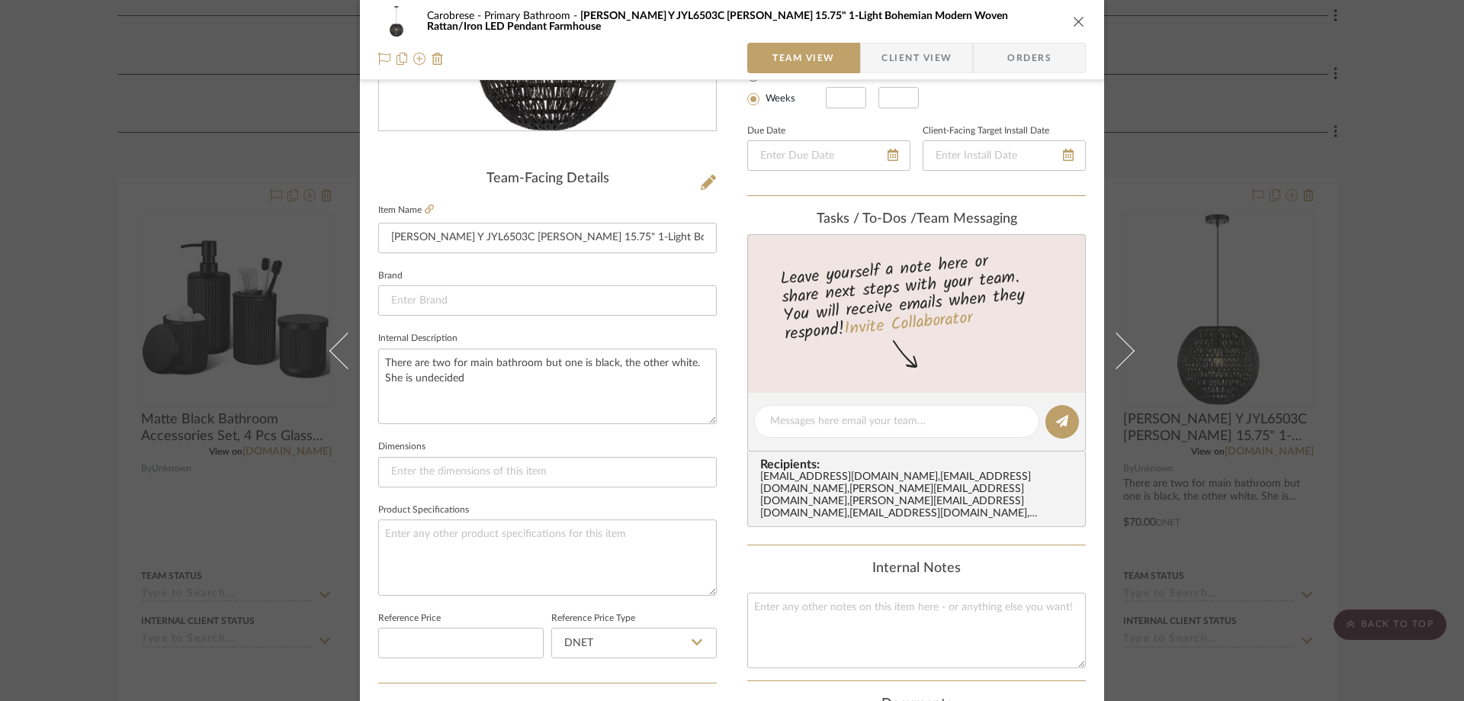
scroll to position [0, 0]
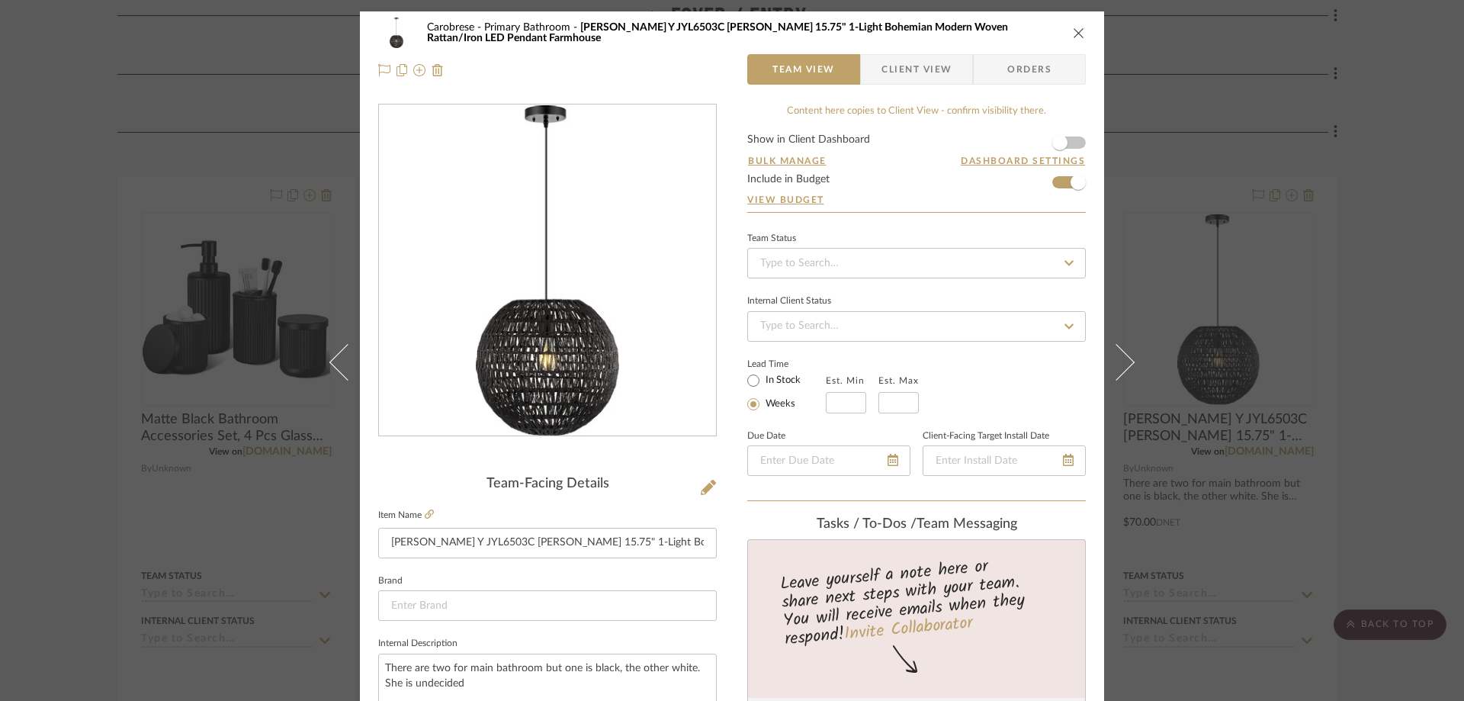
click at [912, 66] on span "Client View" at bounding box center [916, 69] width 70 height 30
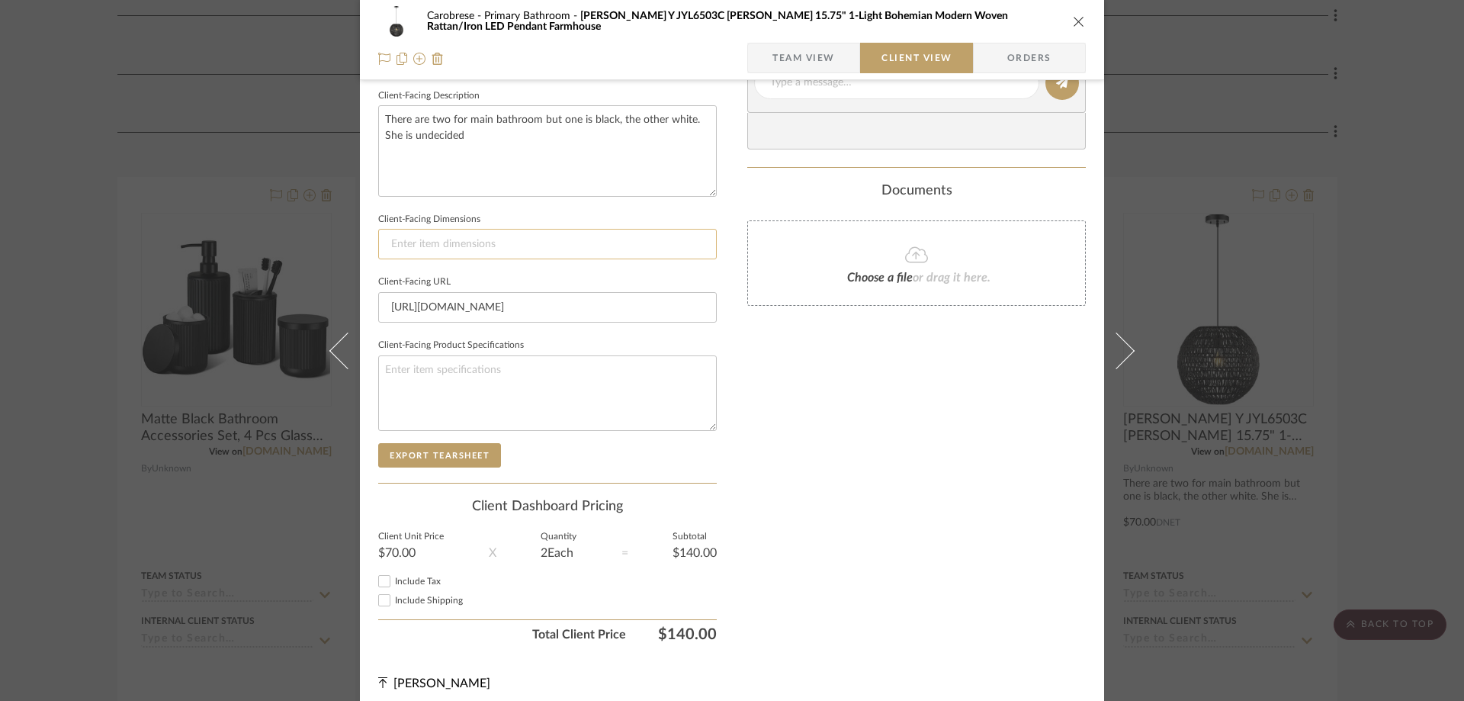
scroll to position [555, 0]
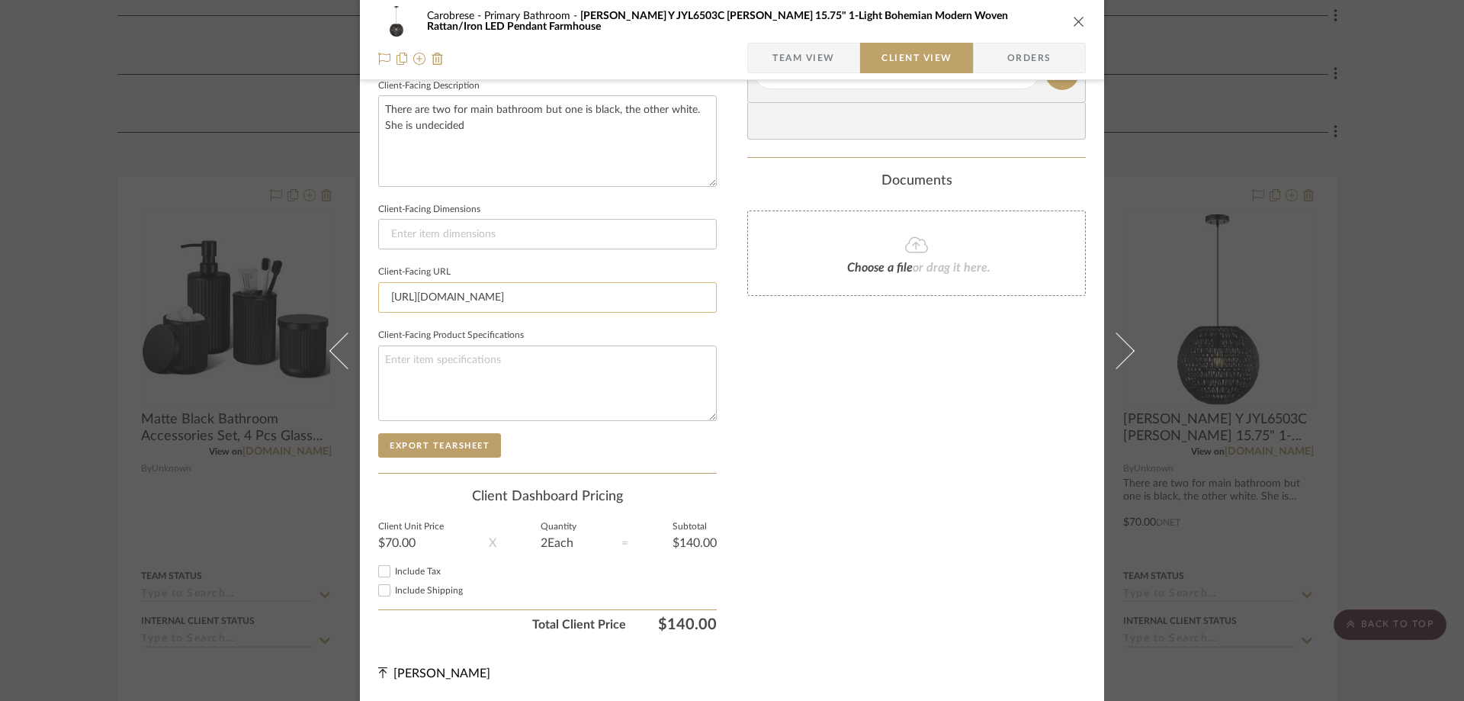
click at [422, 300] on input "[URL][DOMAIN_NAME]" at bounding box center [547, 297] width 338 height 30
click at [975, 24] on icon "close" at bounding box center [1079, 21] width 12 height 12
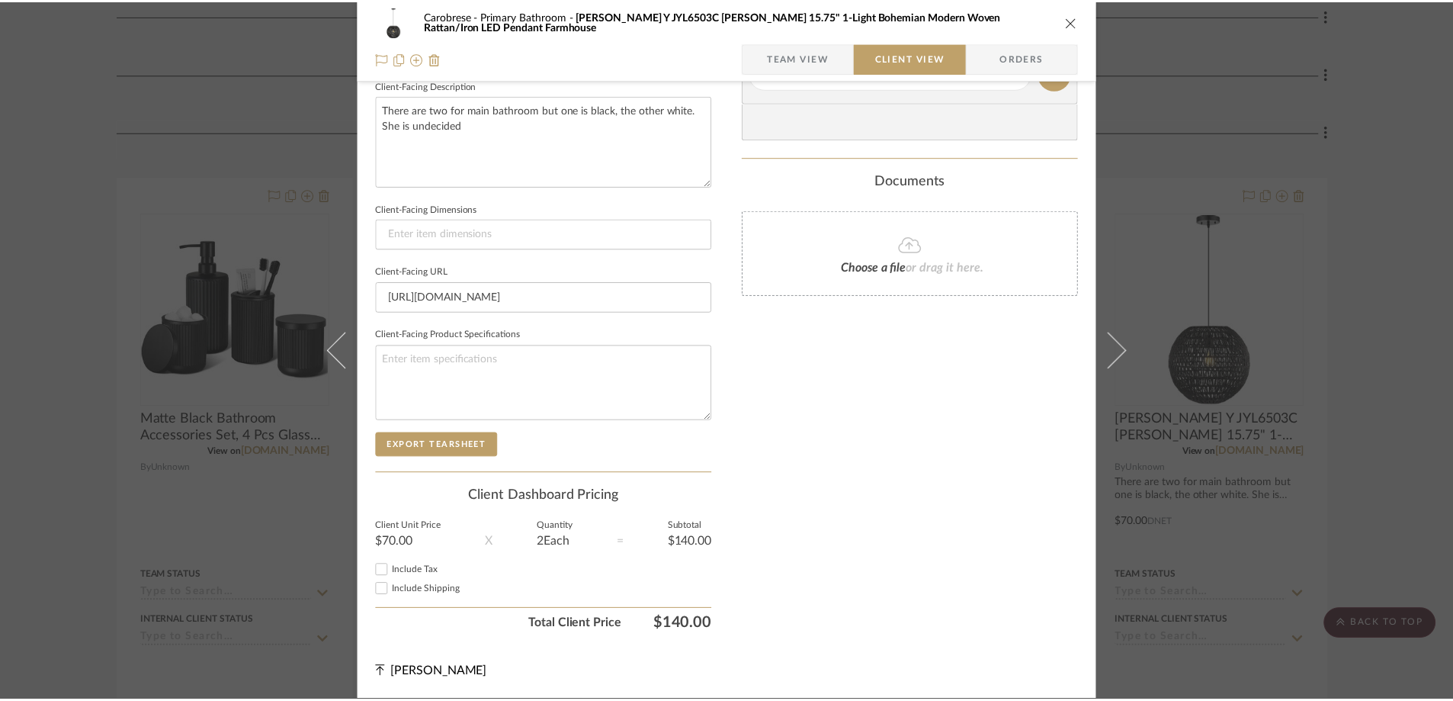
scroll to position [762, 0]
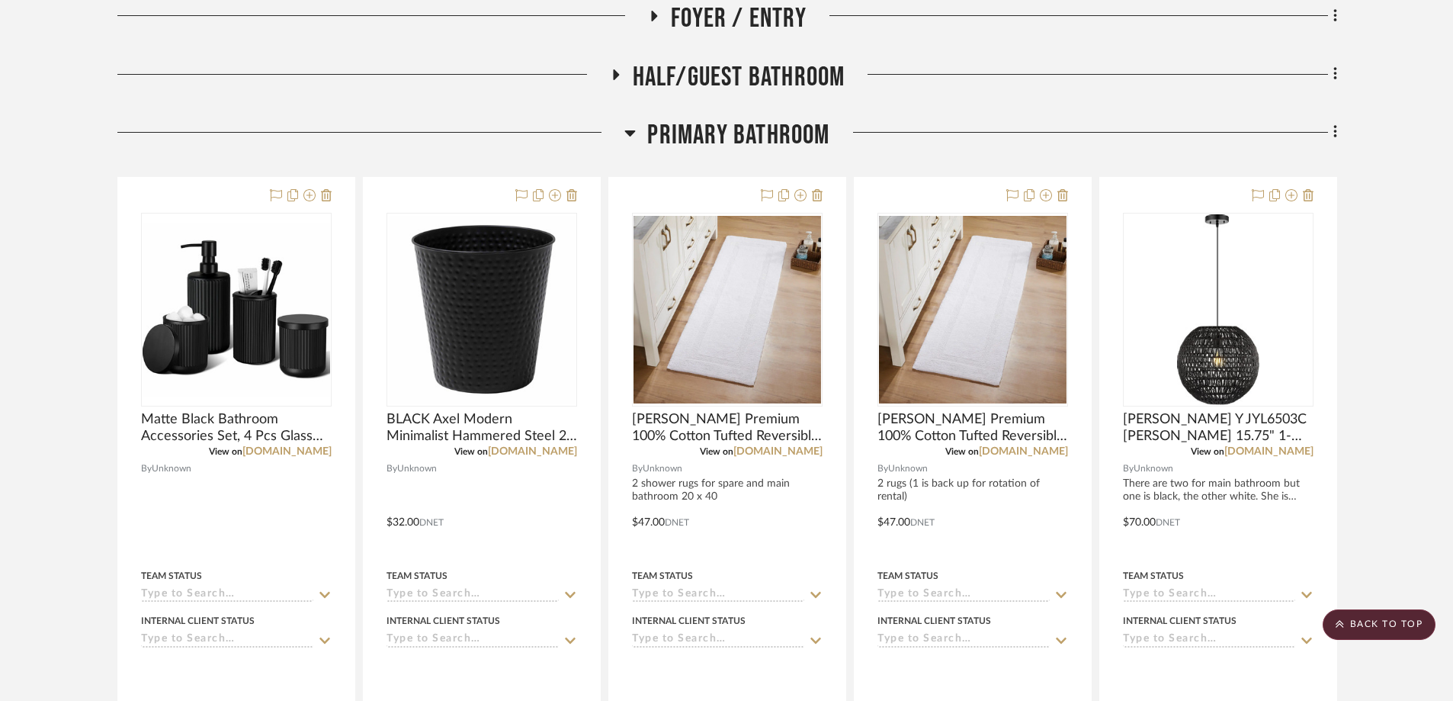
click at [627, 133] on icon at bounding box center [629, 132] width 11 height 18
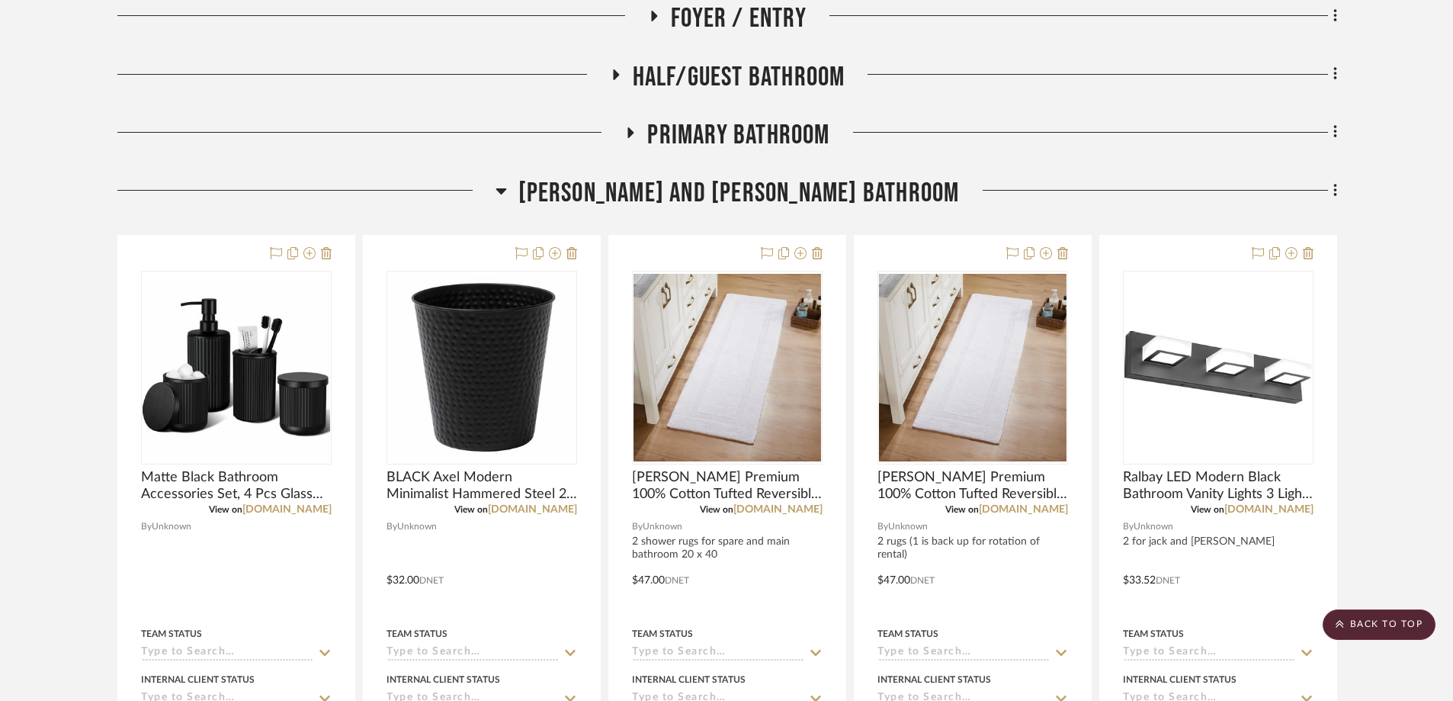
click at [506, 193] on icon at bounding box center [501, 191] width 11 height 6
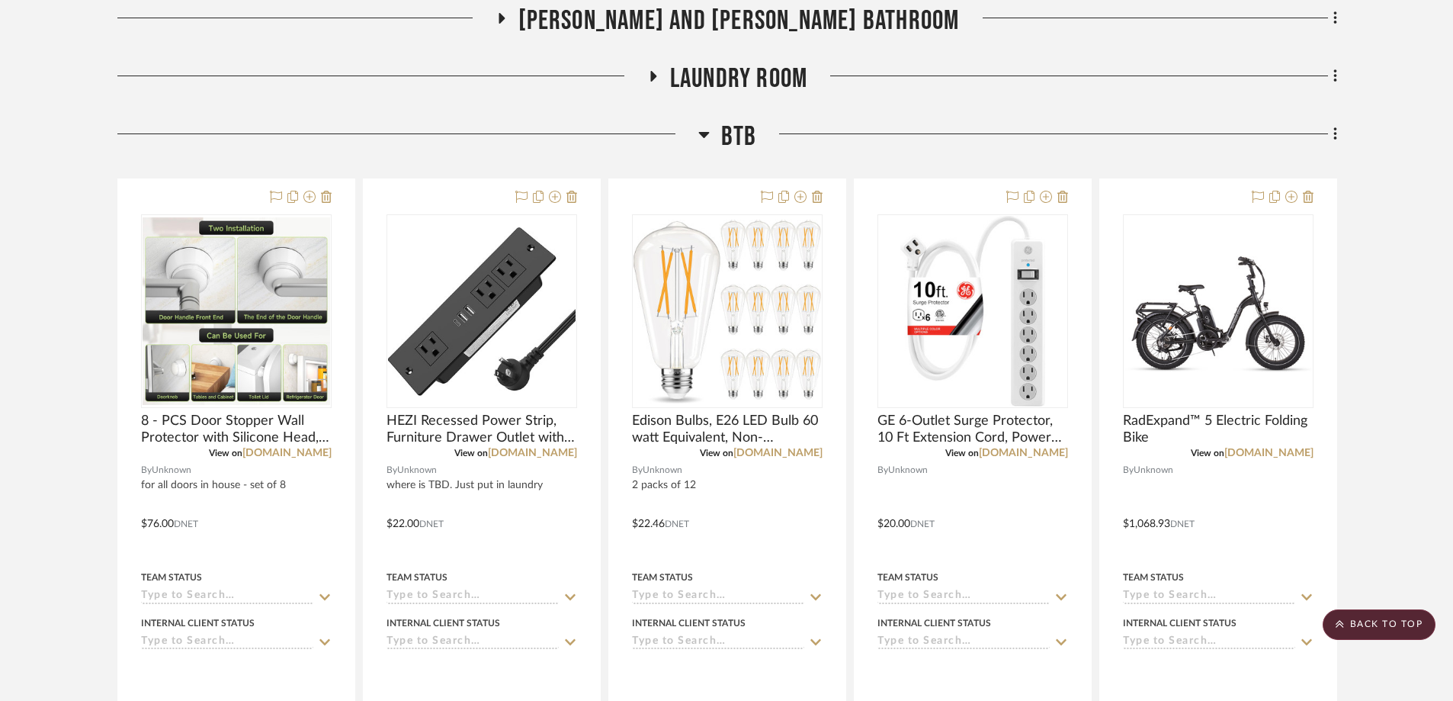
scroll to position [991, 0]
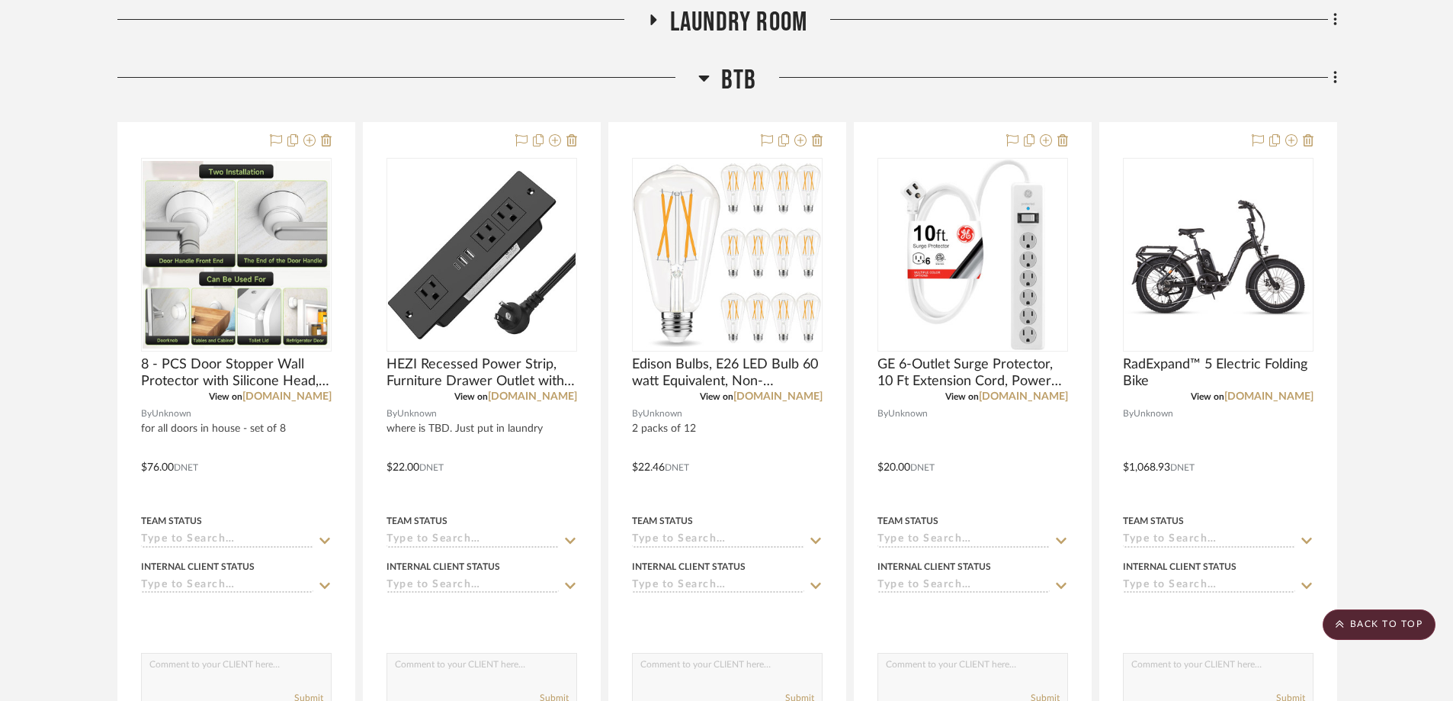
click at [703, 78] on icon at bounding box center [703, 78] width 11 height 6
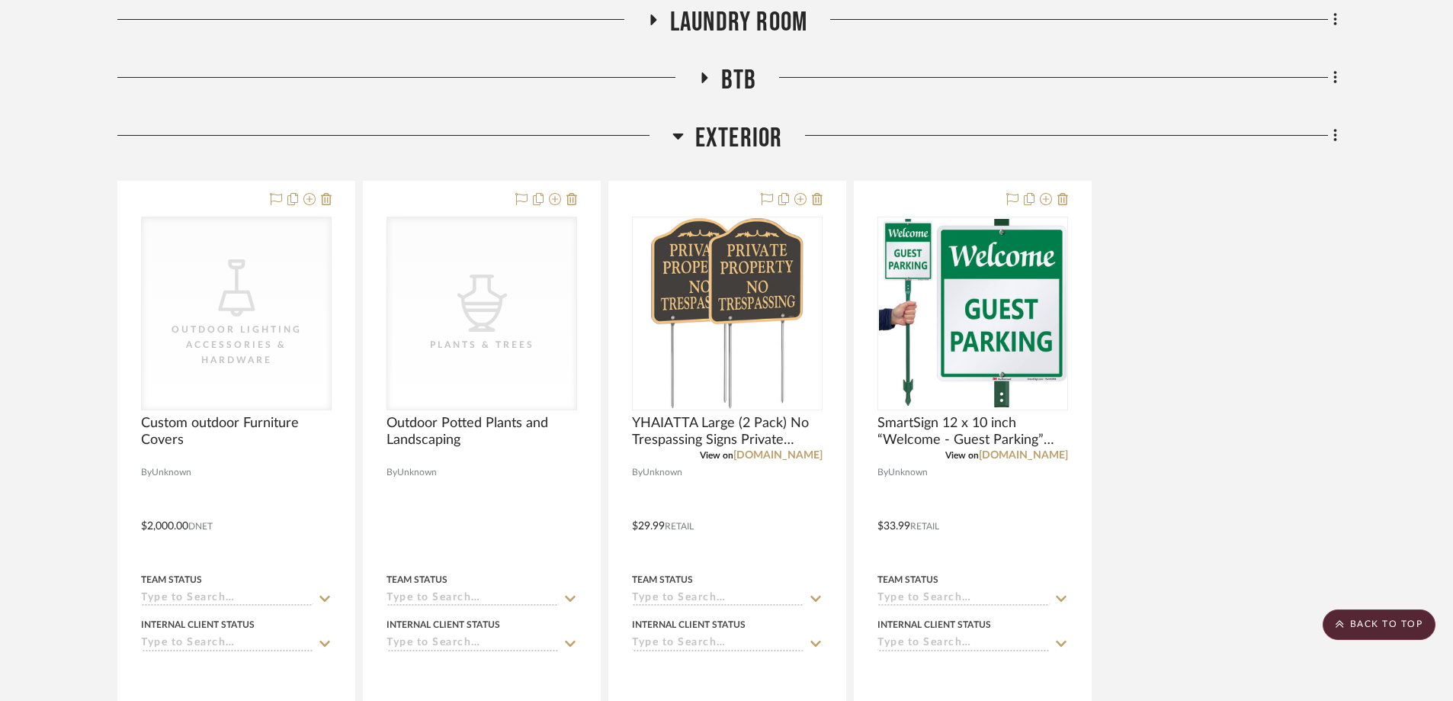
click at [673, 139] on icon at bounding box center [677, 136] width 11 height 18
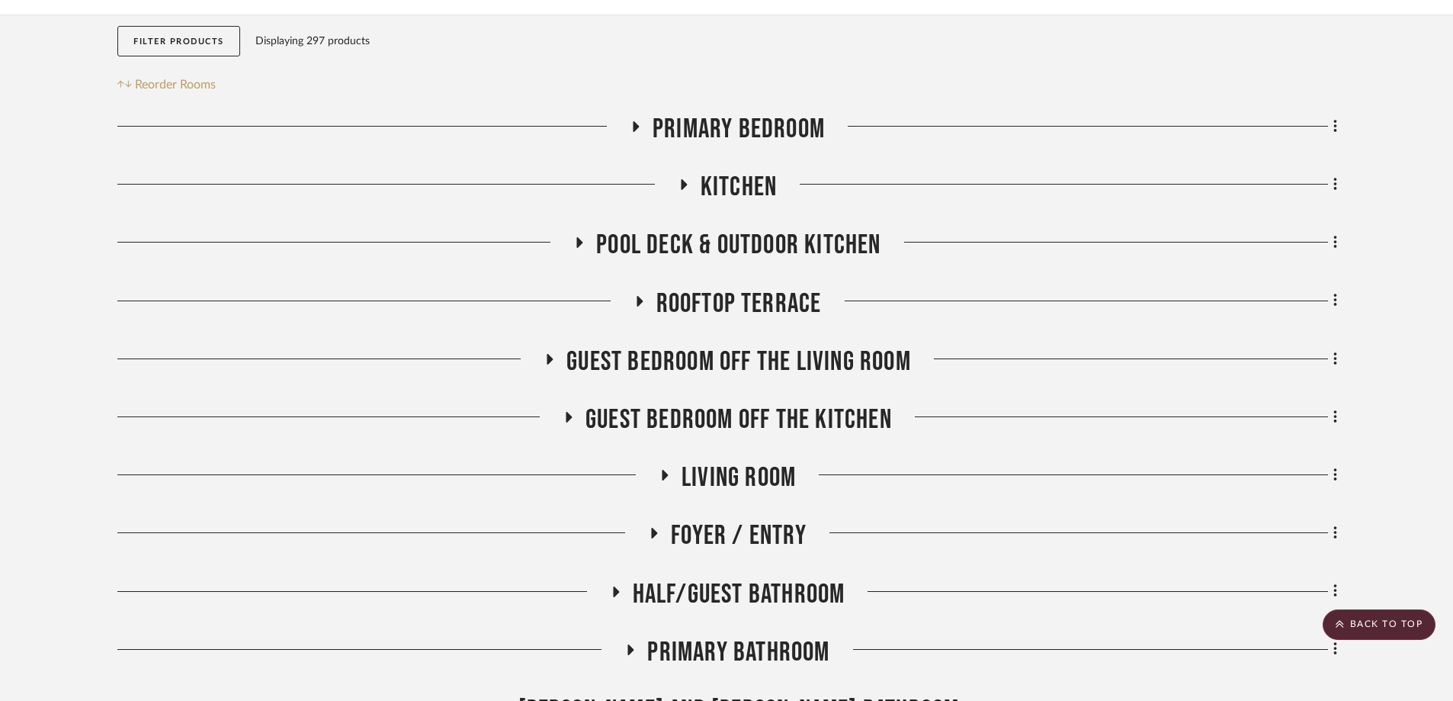
scroll to position [229, 0]
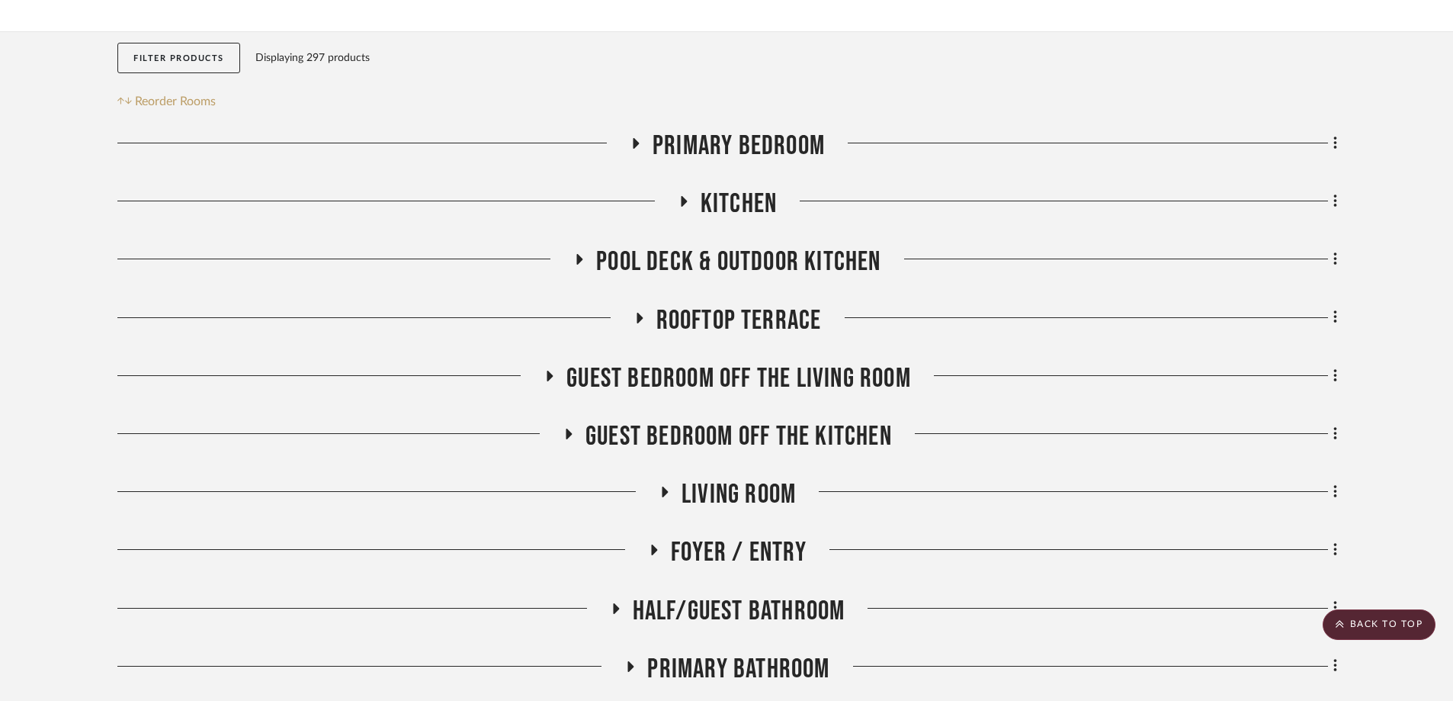
click at [683, 207] on icon at bounding box center [683, 201] width 18 height 11
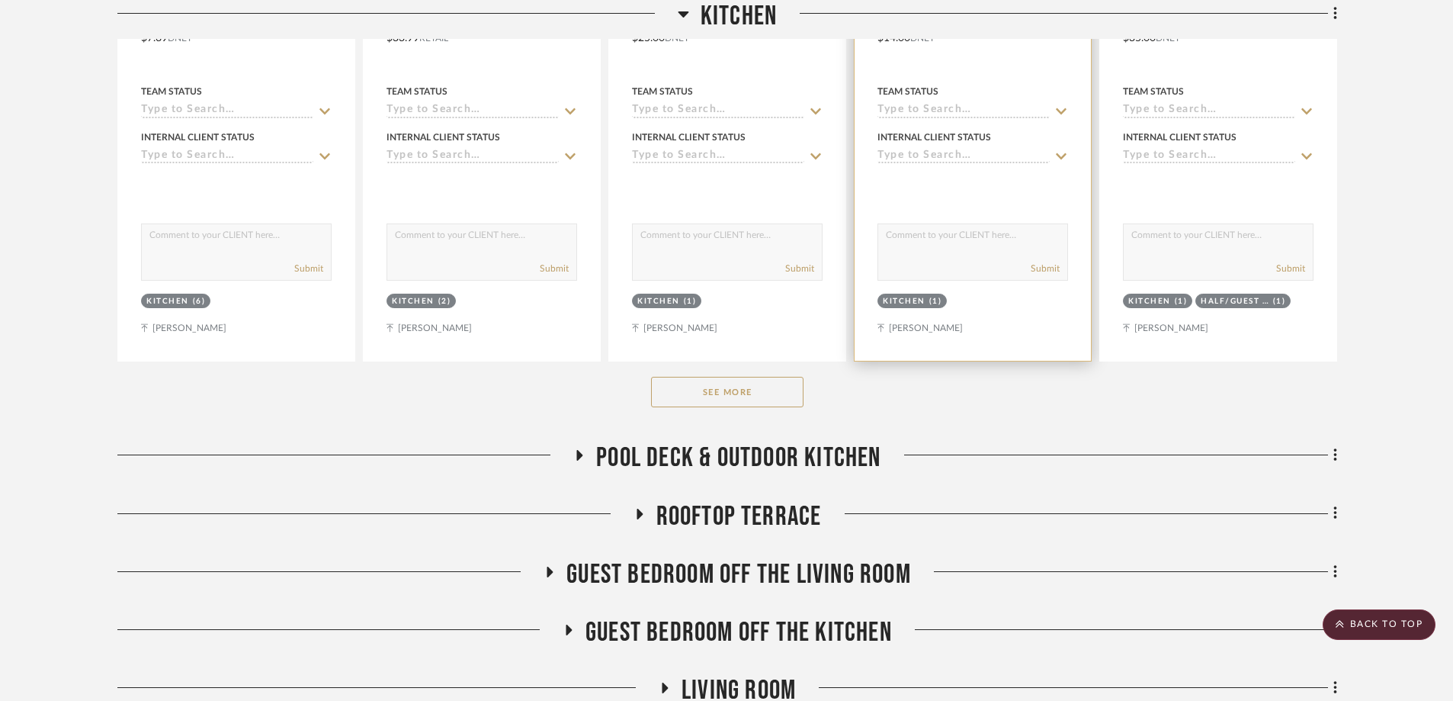
scroll to position [991, 0]
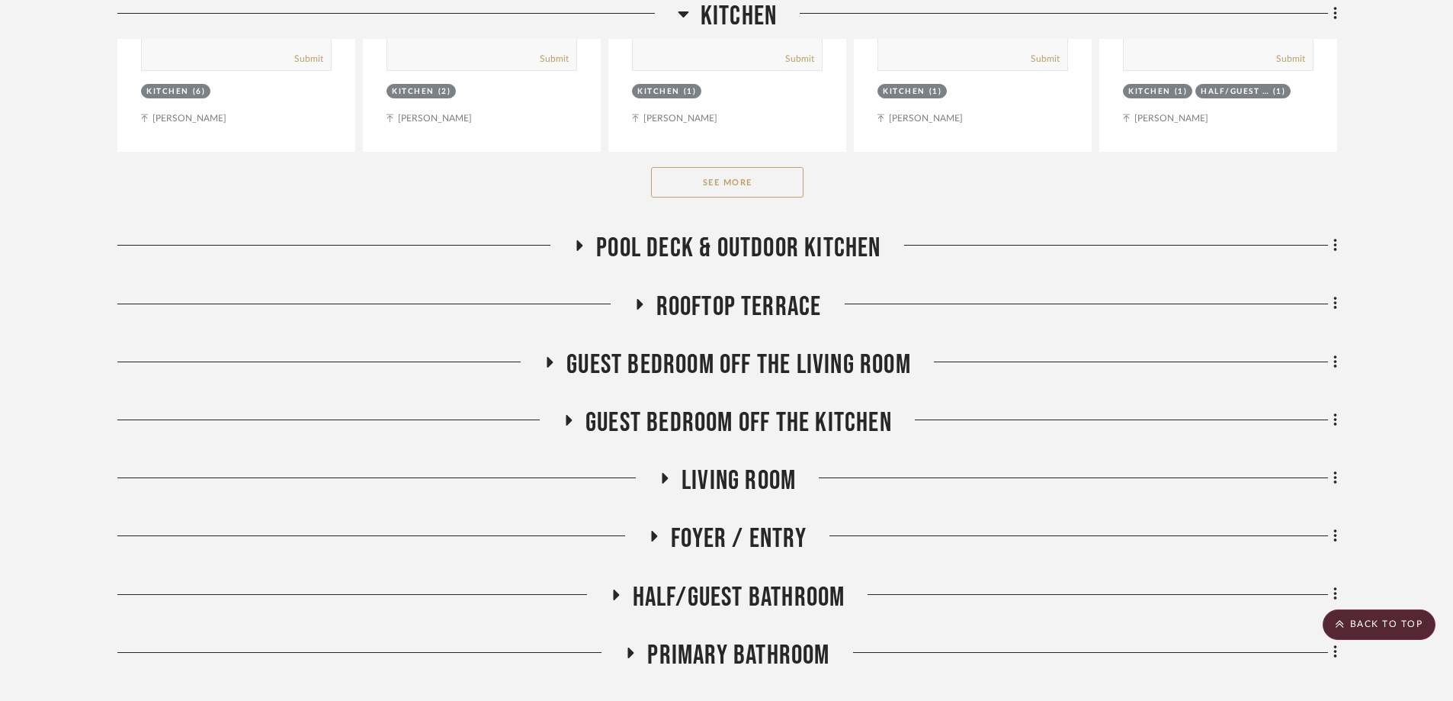
click at [742, 177] on button "See More" at bounding box center [727, 182] width 152 height 30
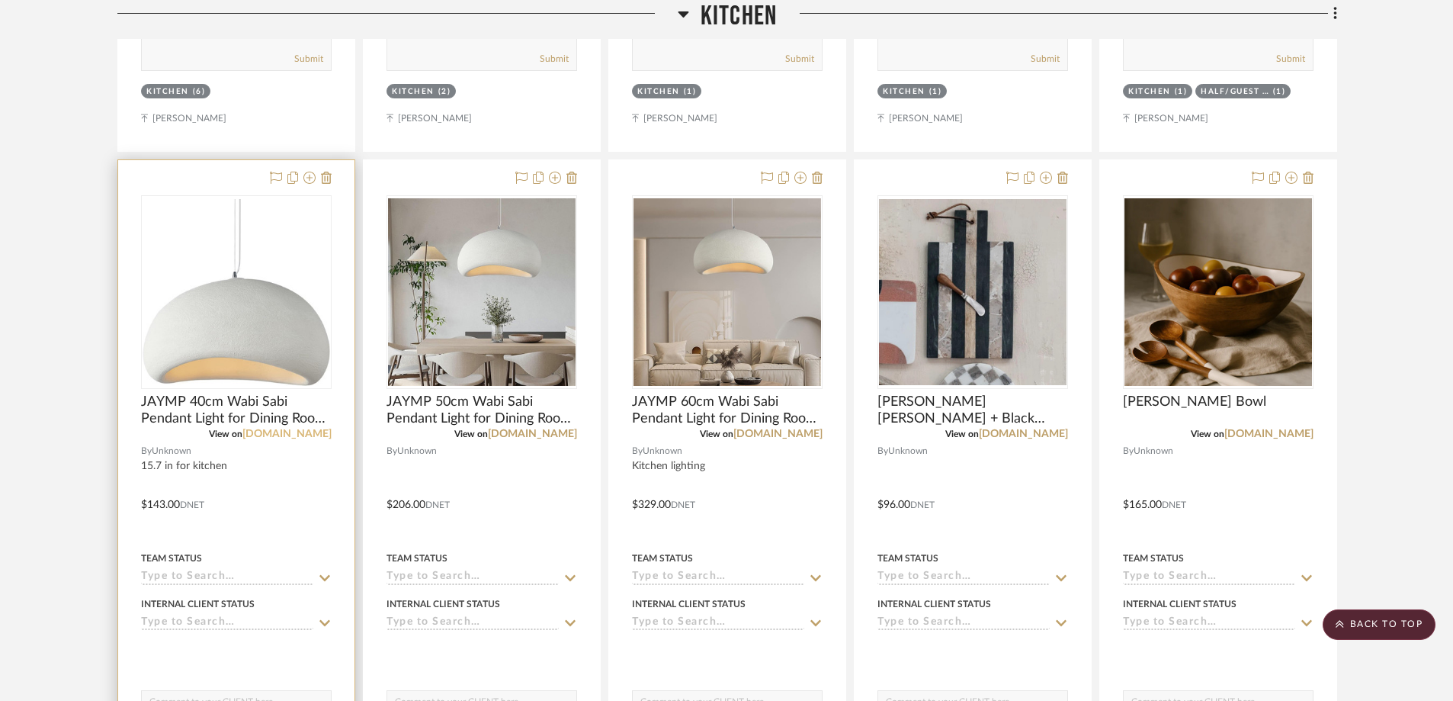
click at [328, 431] on link "[DOMAIN_NAME]" at bounding box center [286, 433] width 89 height 11
